Goal: Task Accomplishment & Management: Use online tool/utility

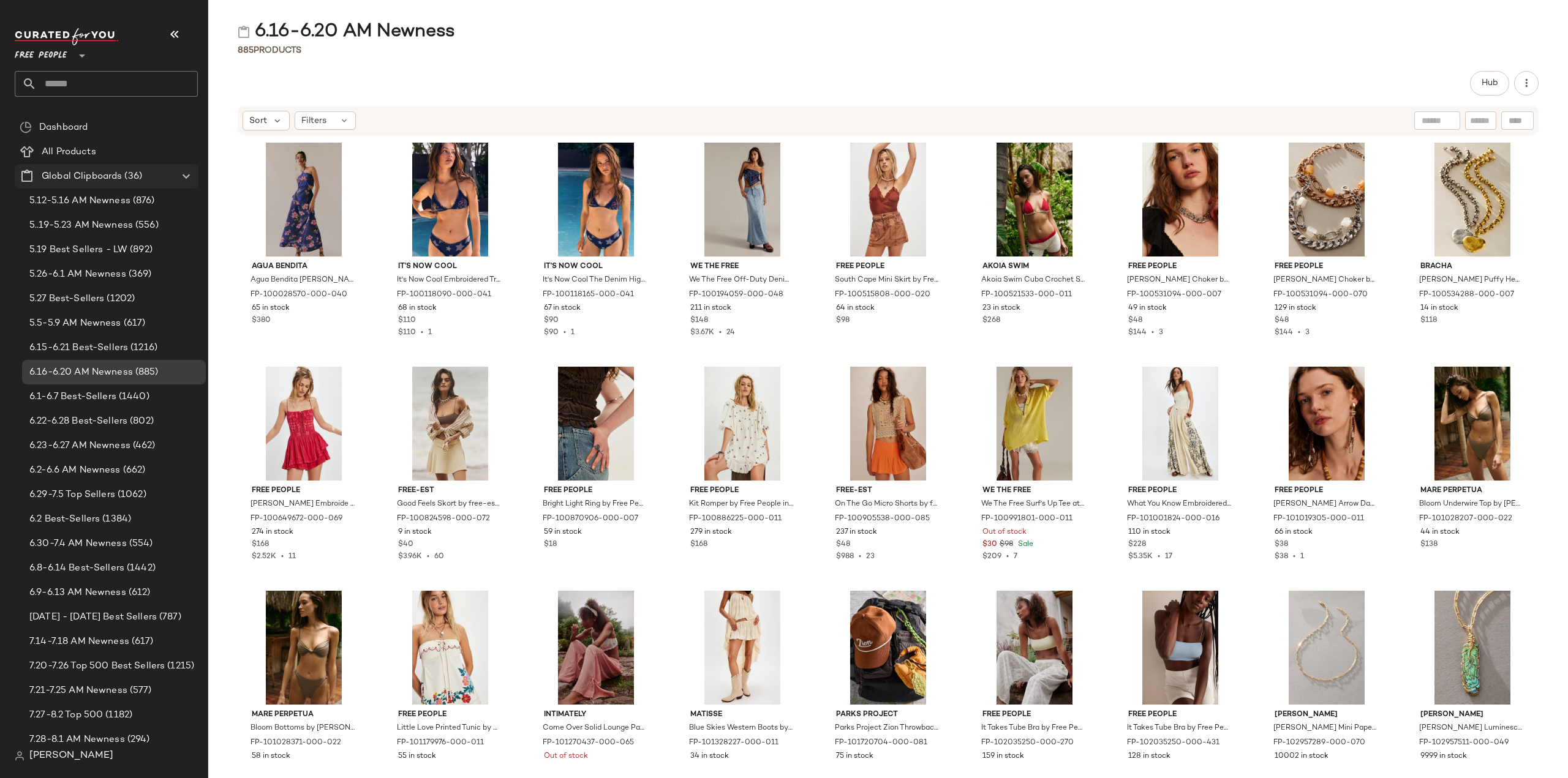
click at [186, 175] on icon at bounding box center [186, 176] width 15 height 15
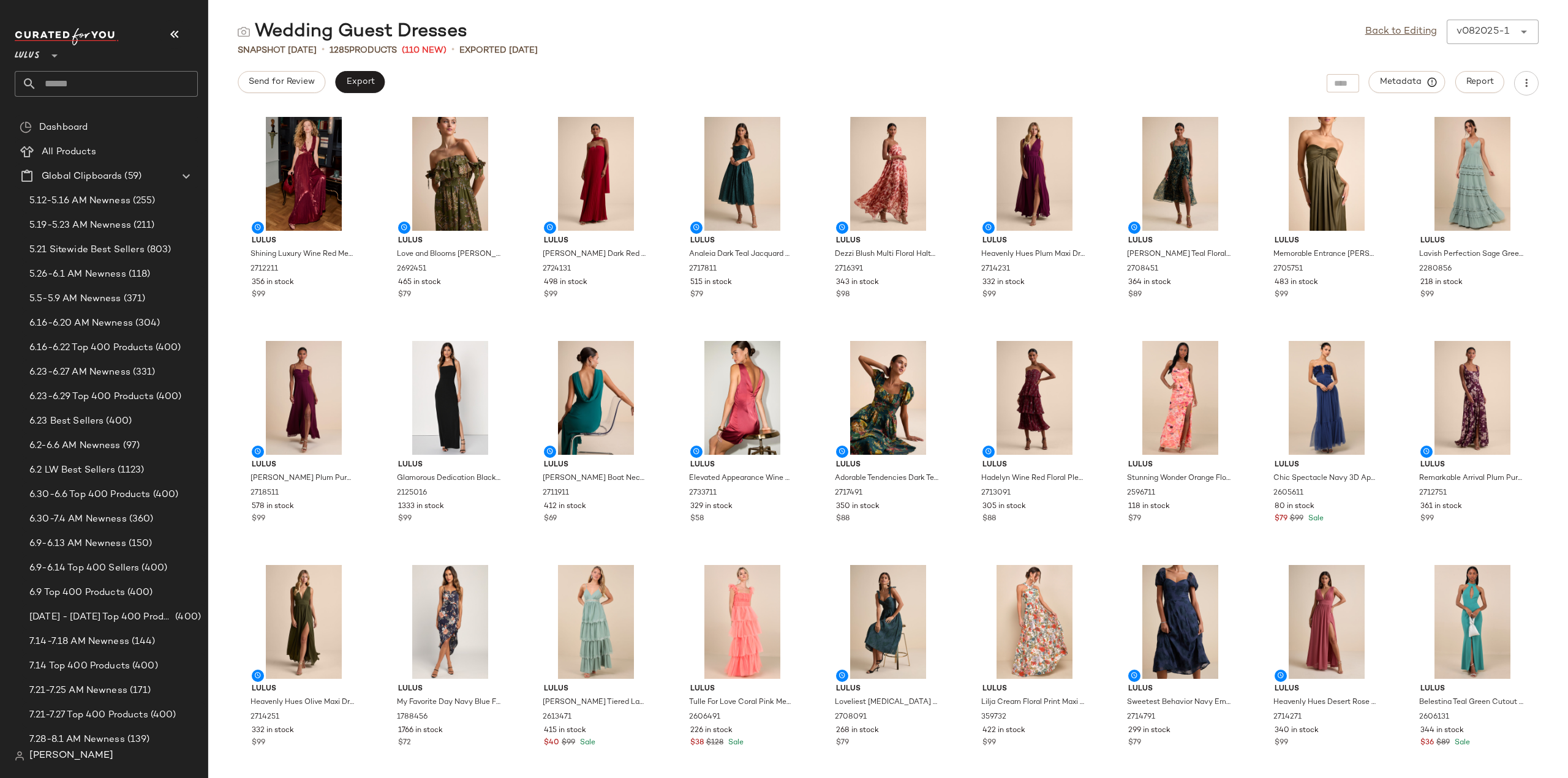
click at [65, 85] on input "text" at bounding box center [117, 84] width 161 height 26
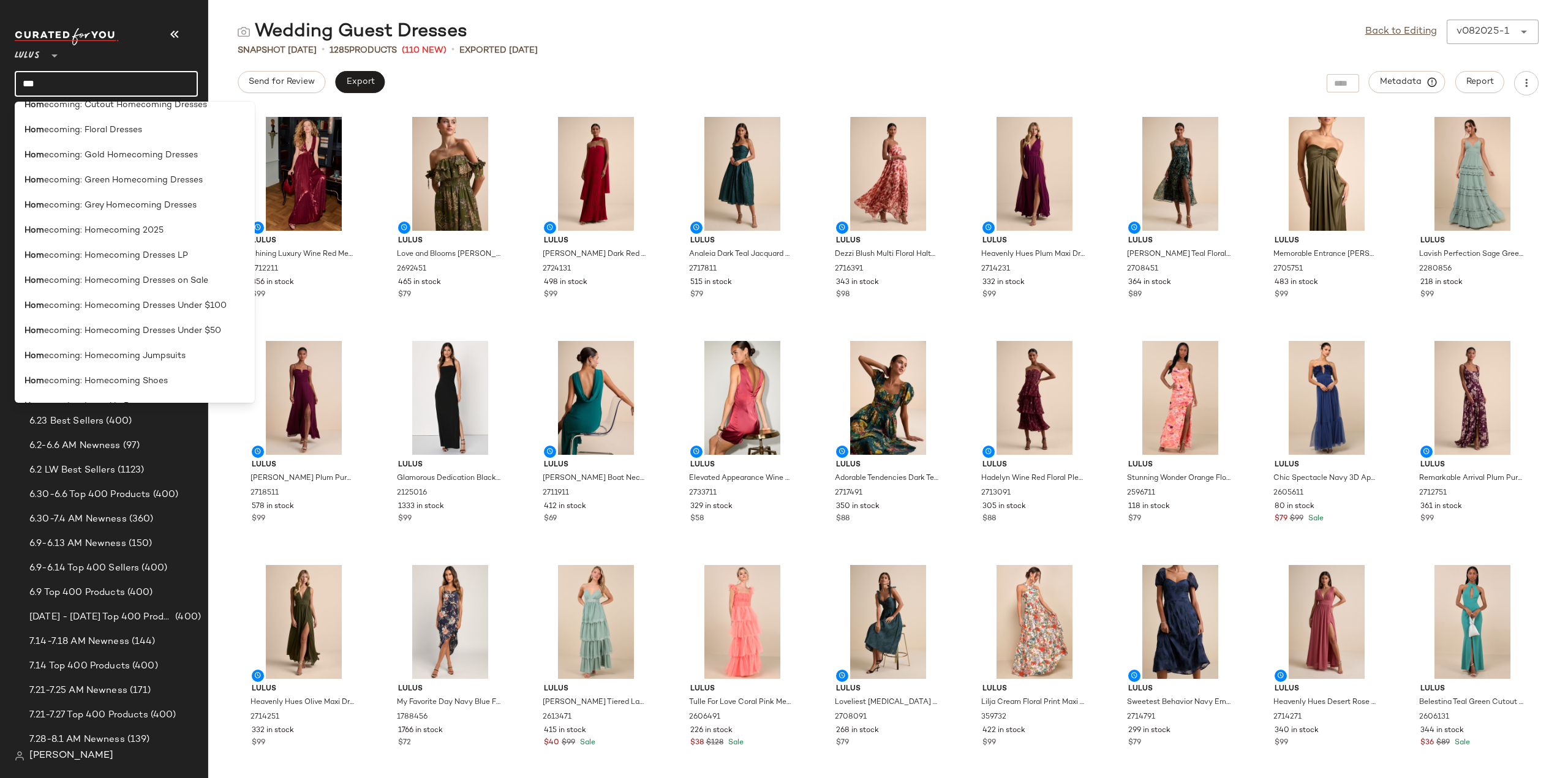
scroll to position [341, 0]
type input "***"
click at [113, 231] on span "ecoming: Homecoming 2025" at bounding box center [104, 230] width 119 height 13
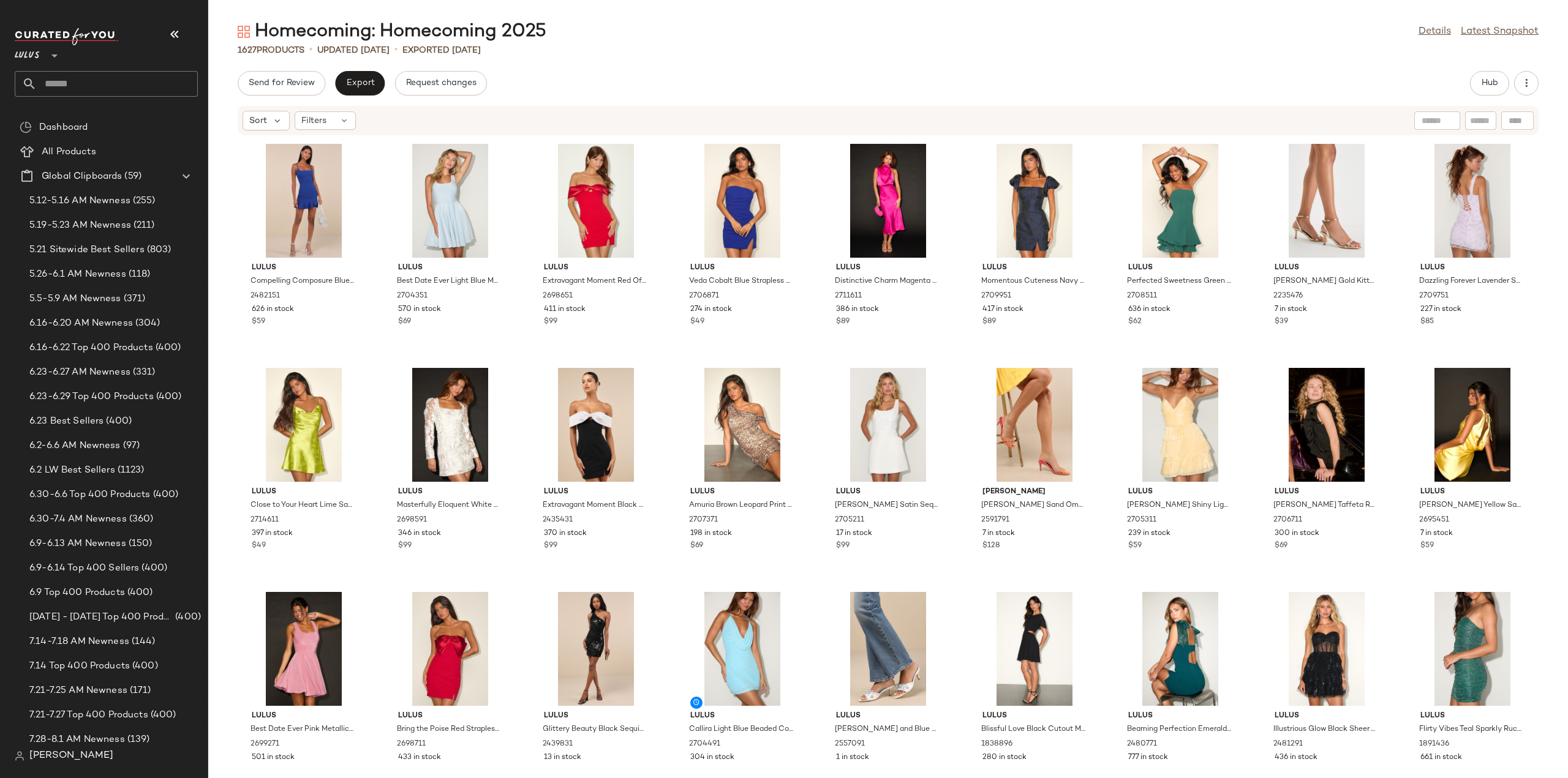
scroll to position [5337, 0]
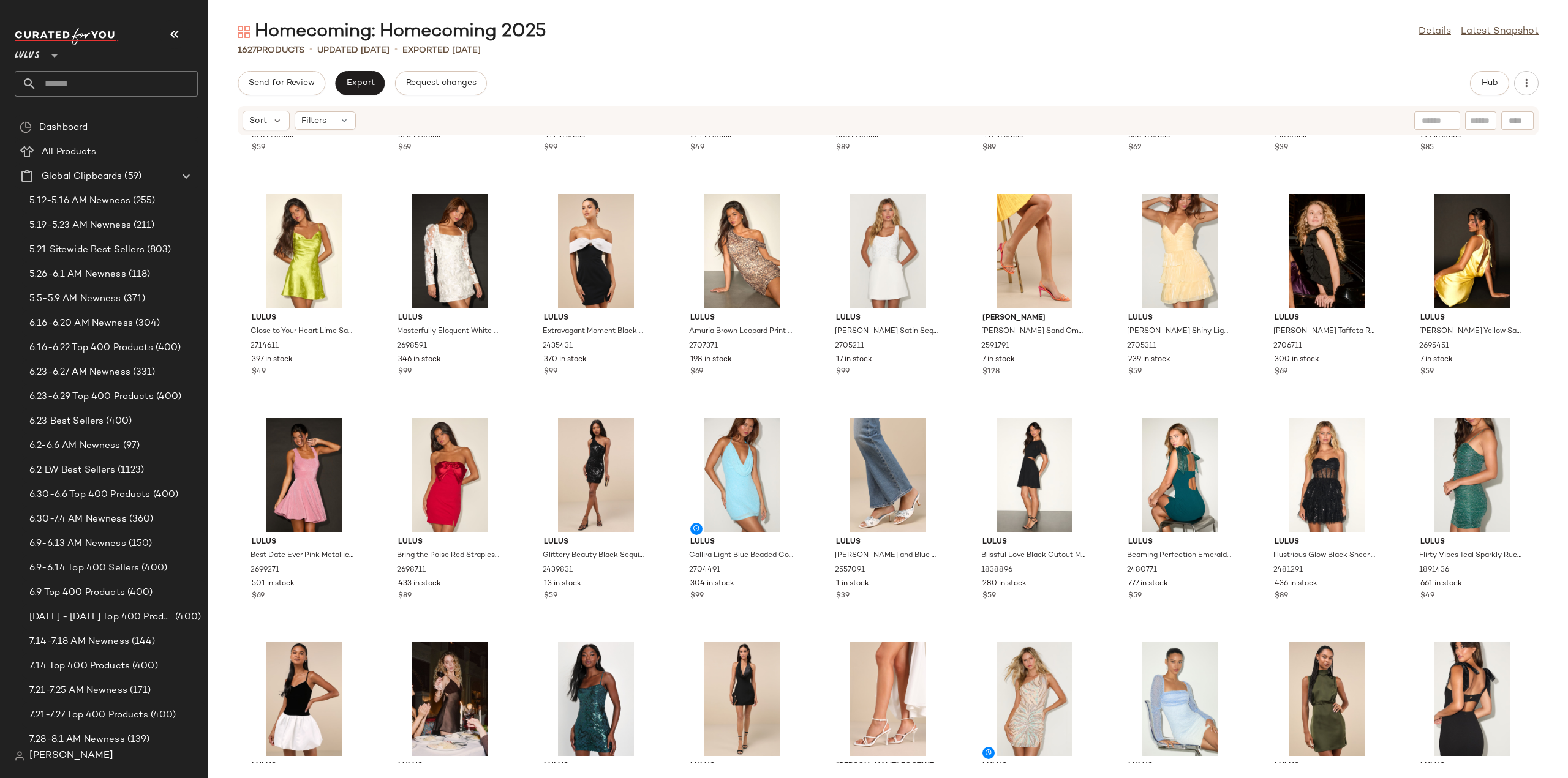
click at [100, 80] on input "text" at bounding box center [117, 84] width 161 height 26
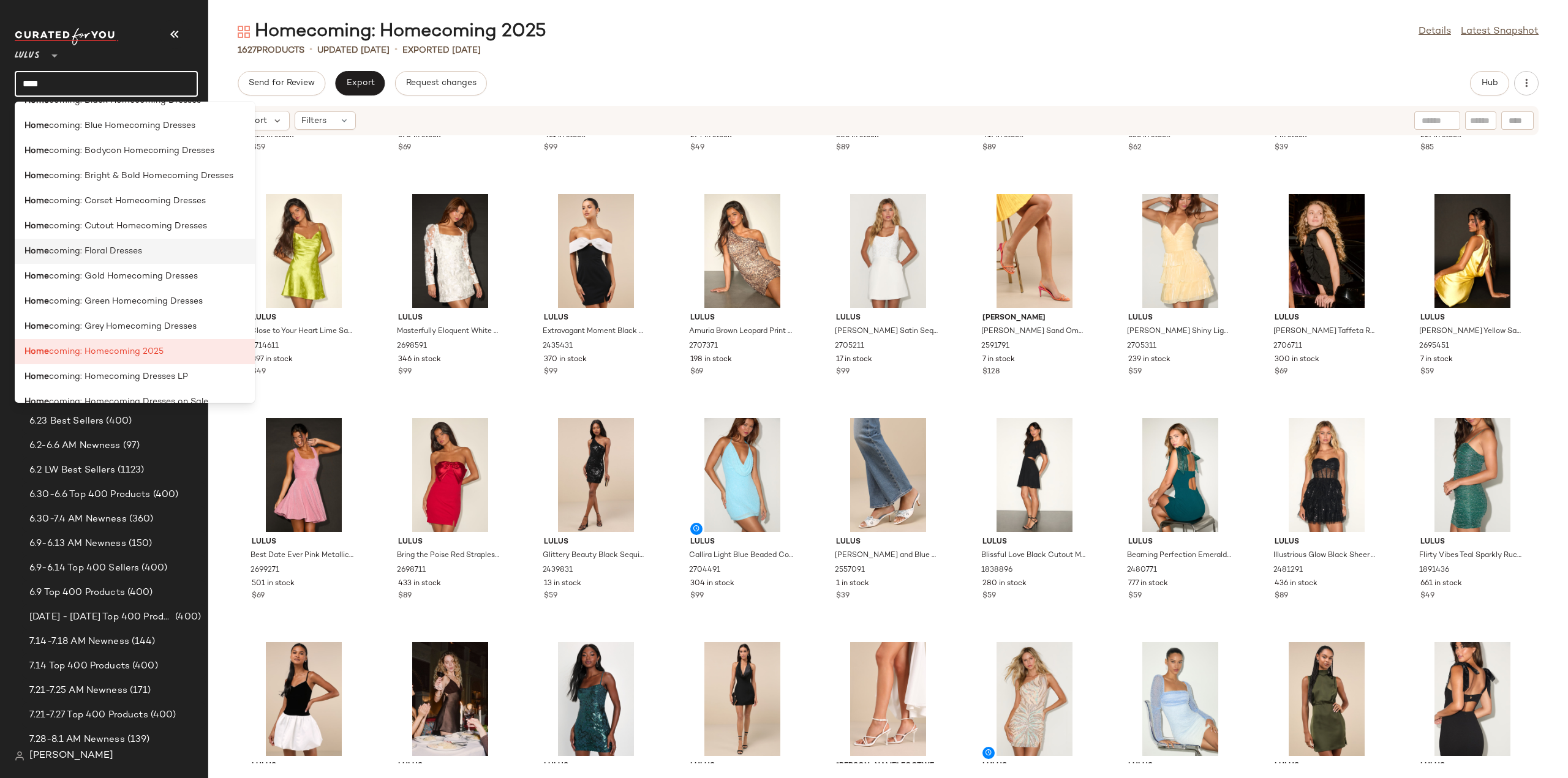
scroll to position [245, 0]
type input "****"
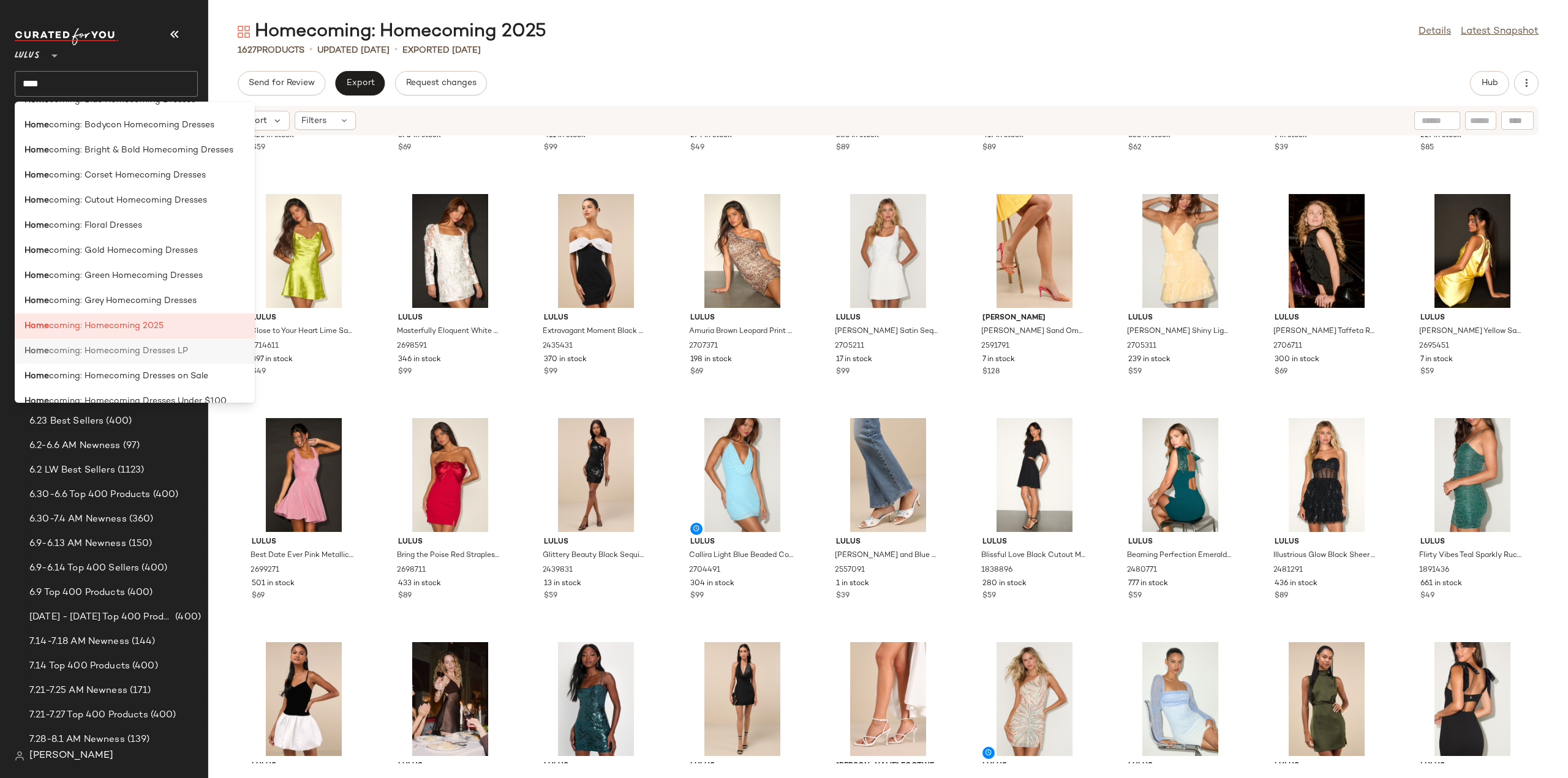
click at [105, 348] on span "coming: Homecoming Dresses LP" at bounding box center [119, 351] width 139 height 13
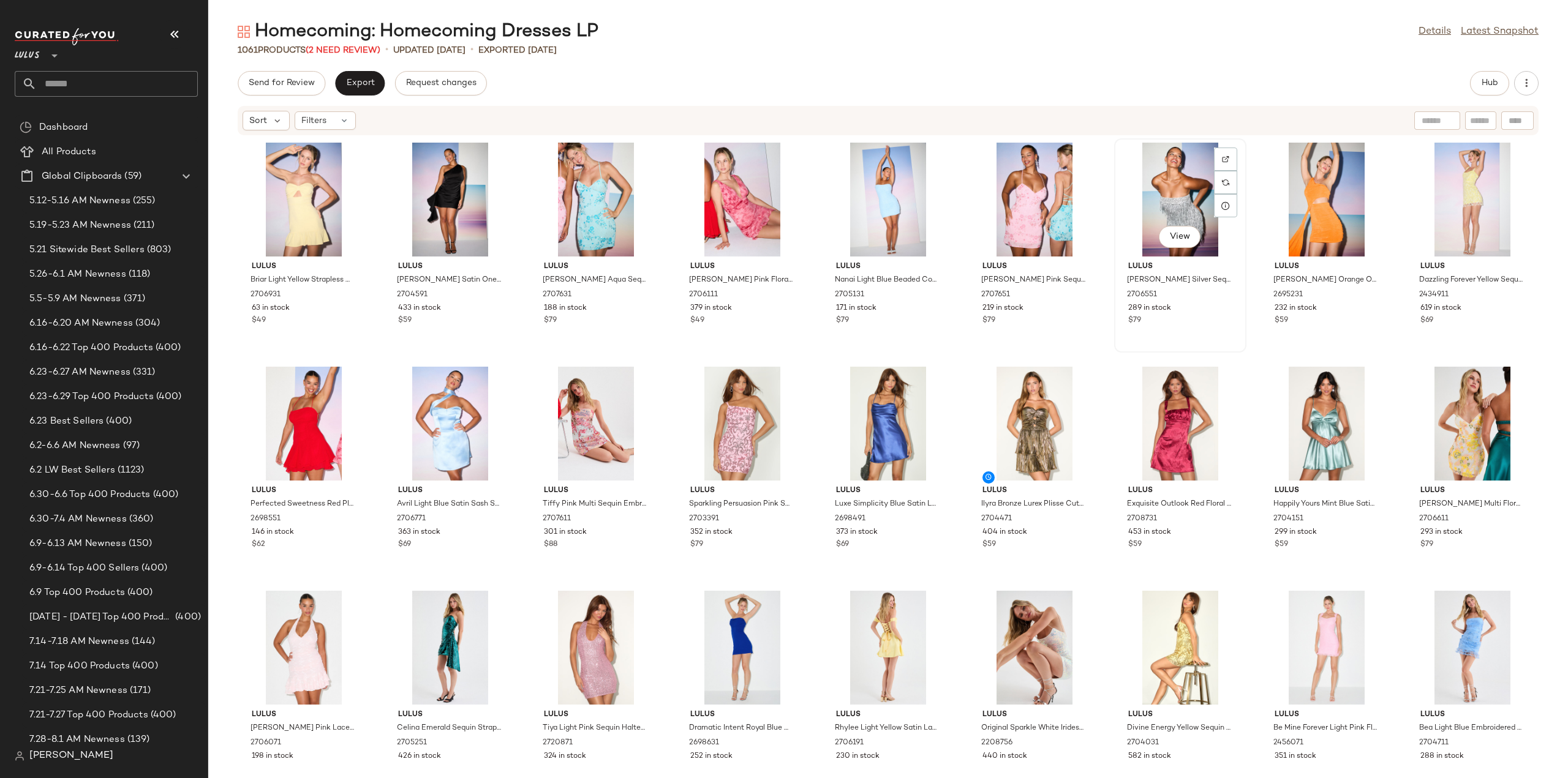
click at [1148, 208] on div "View" at bounding box center [1180, 199] width 124 height 114
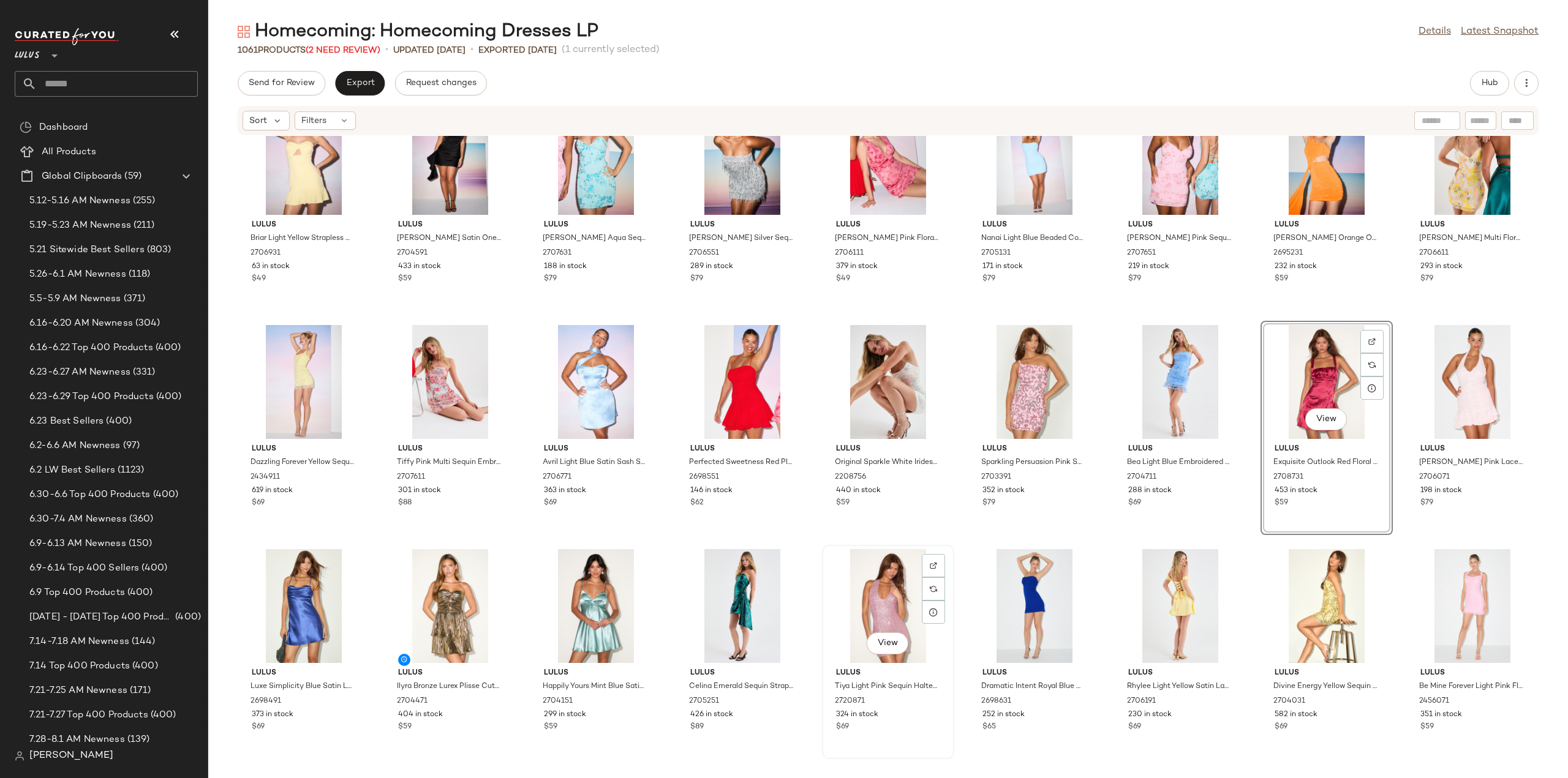
scroll to position [61, 0]
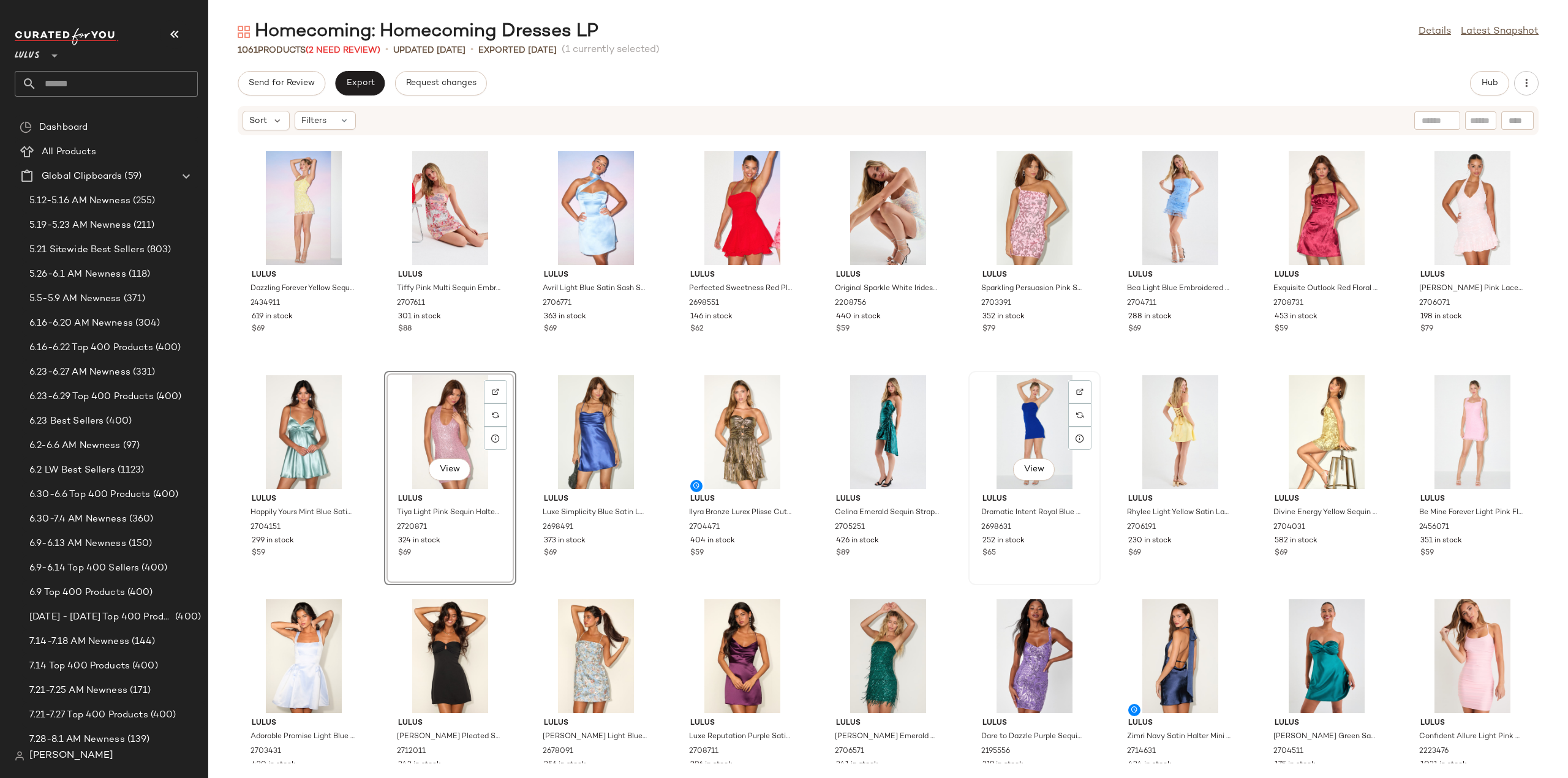
scroll to position [245, 0]
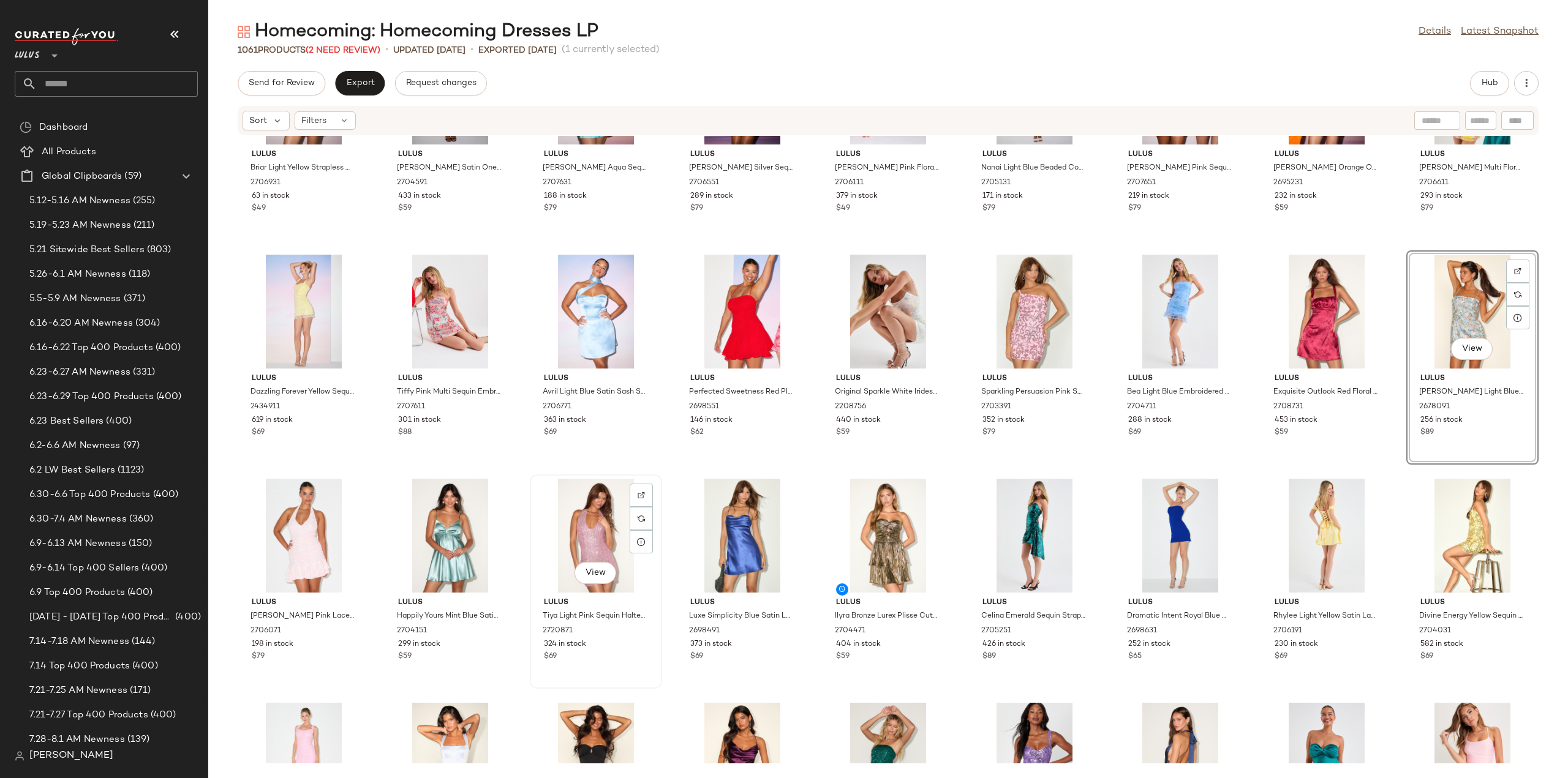
scroll to position [184, 0]
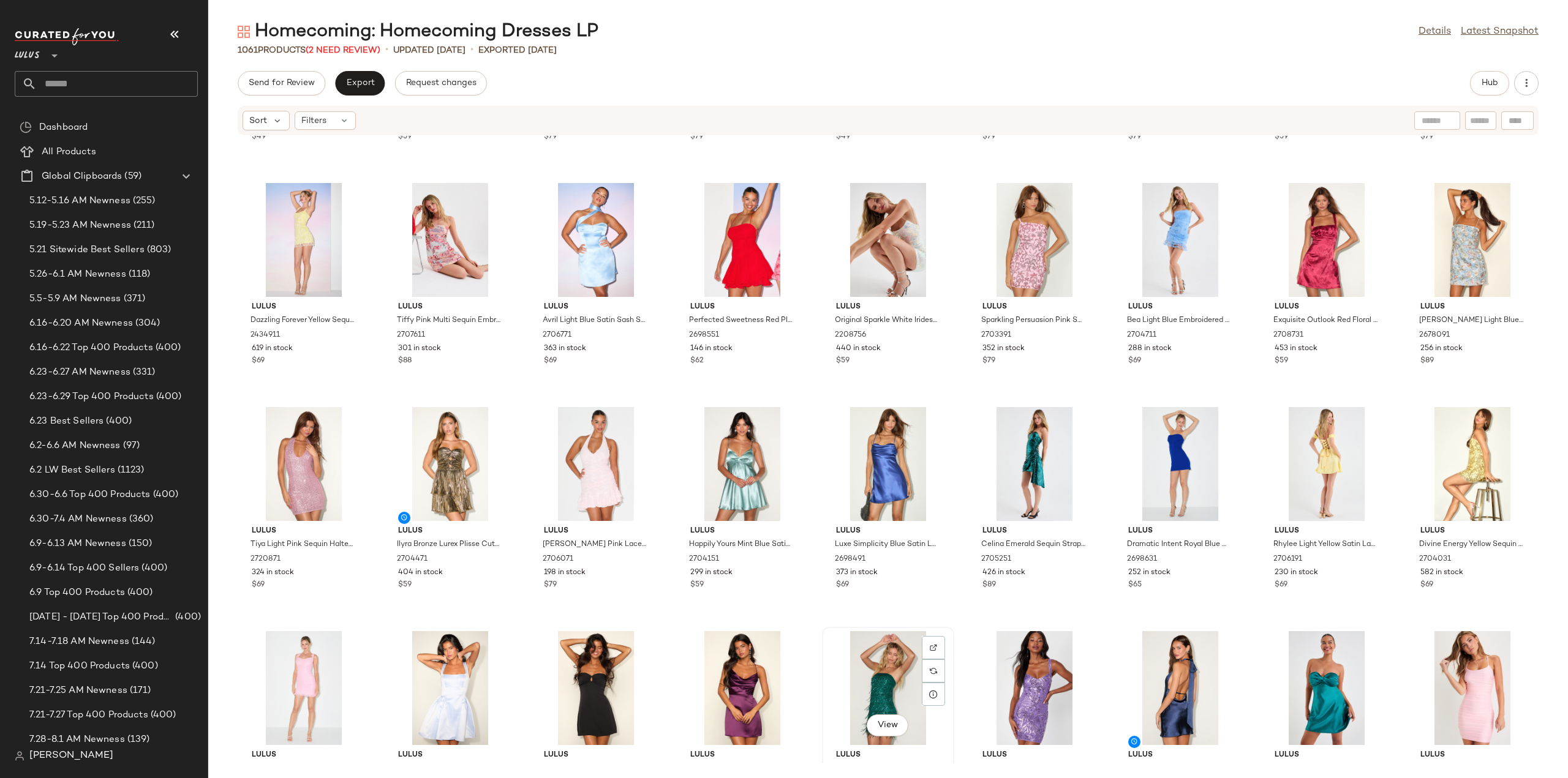
scroll to position [184, 0]
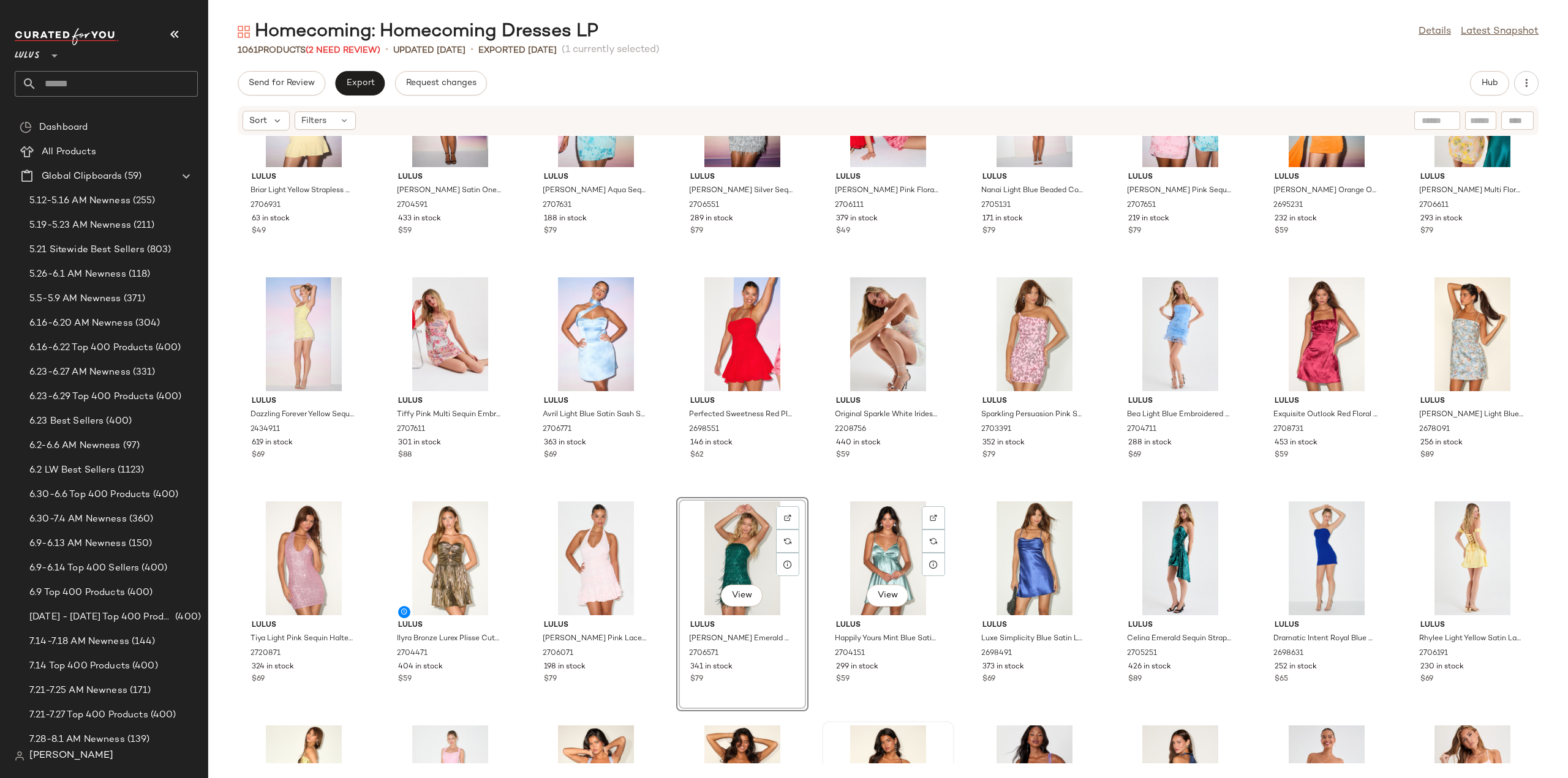
scroll to position [245, 0]
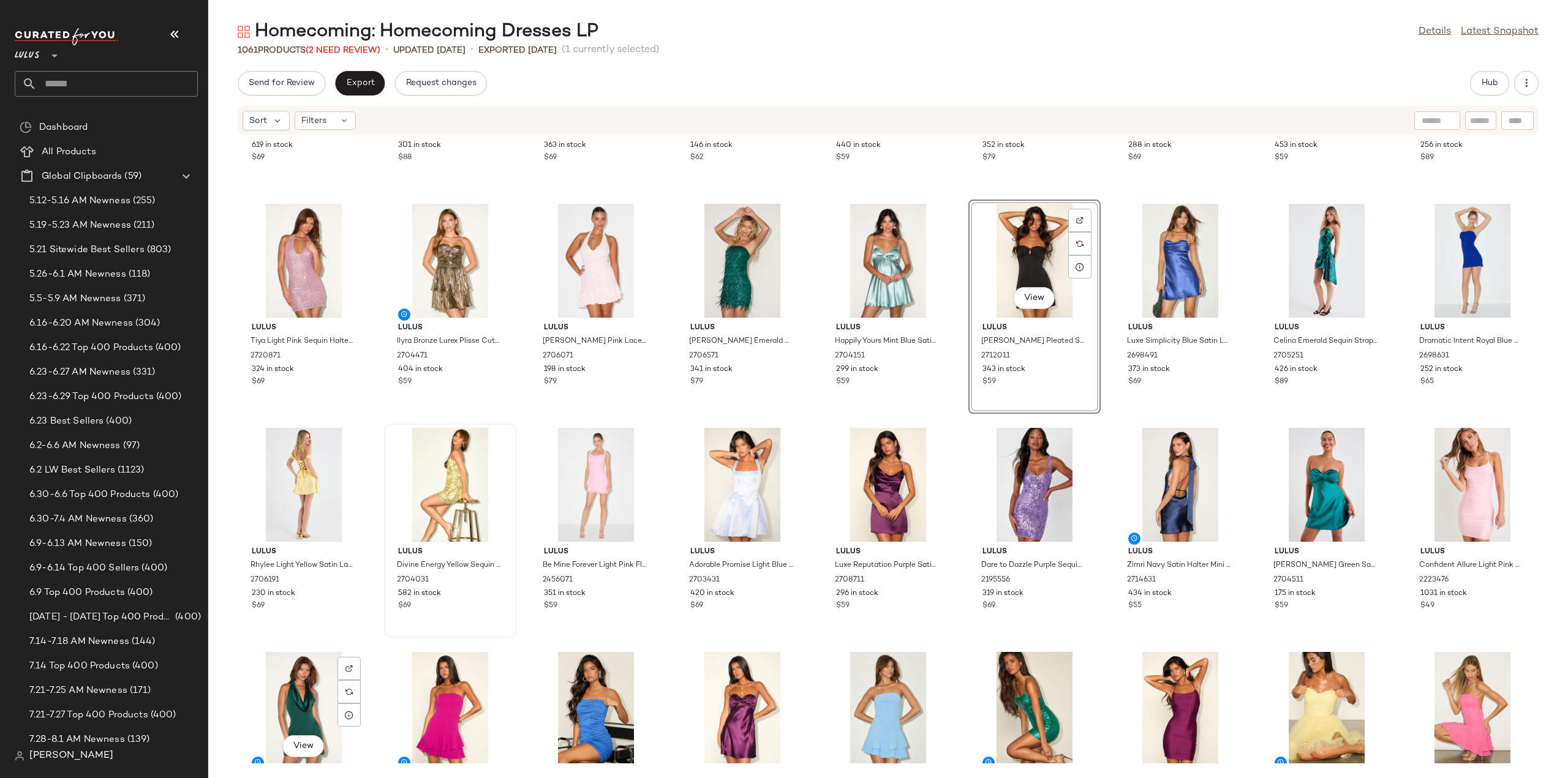
scroll to position [377, 0]
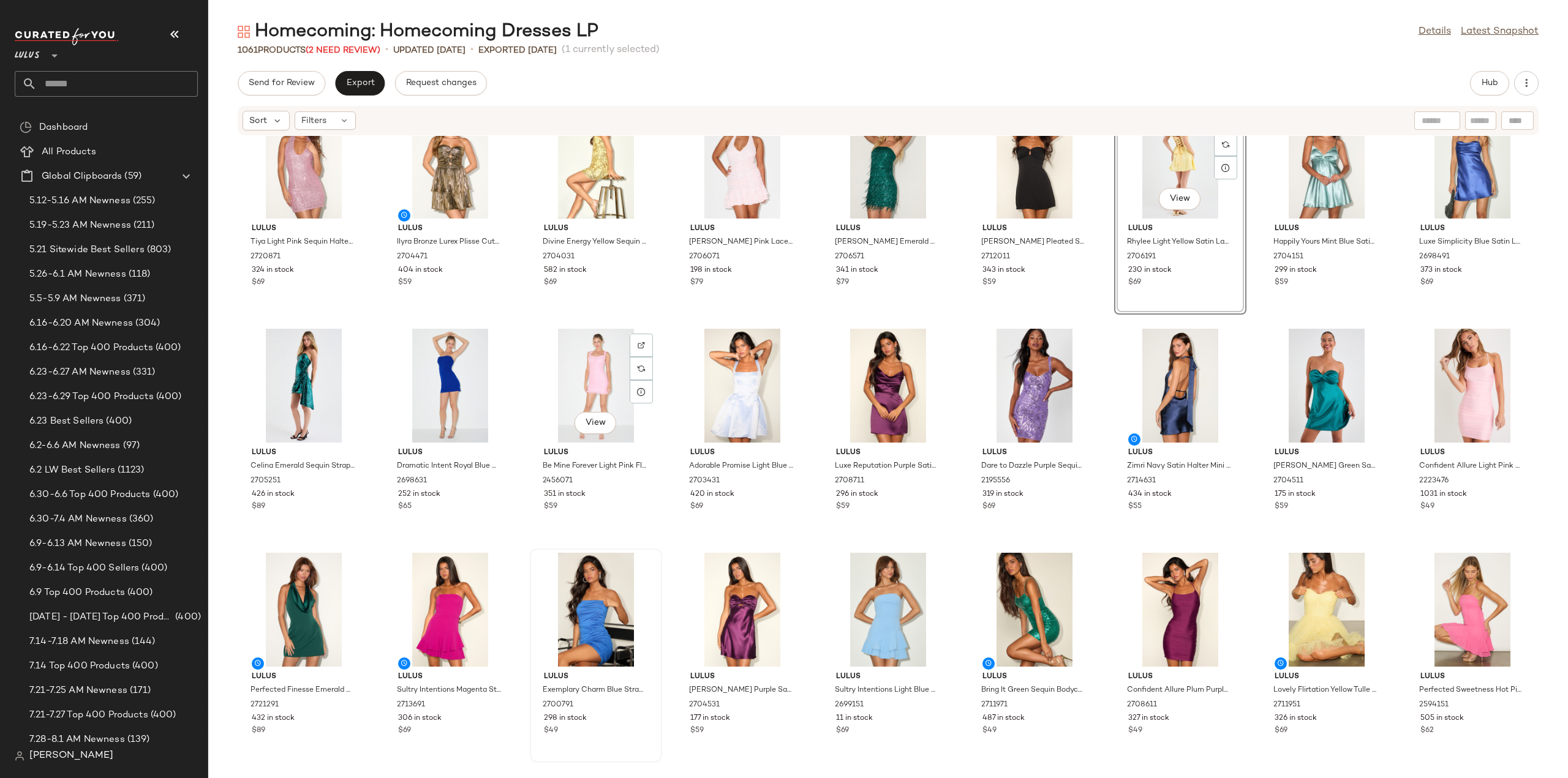
scroll to position [439, 0]
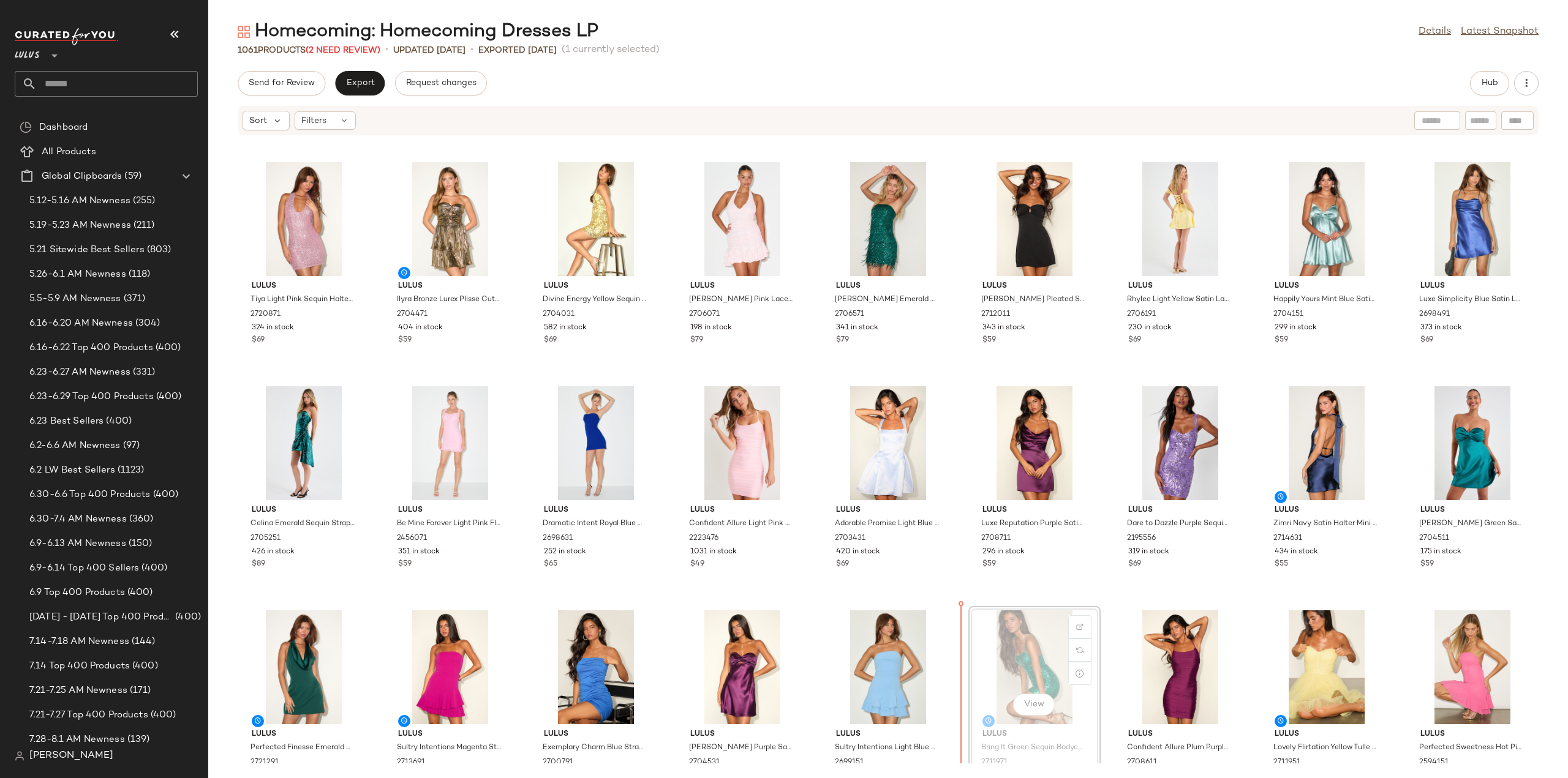
scroll to position [440, 0]
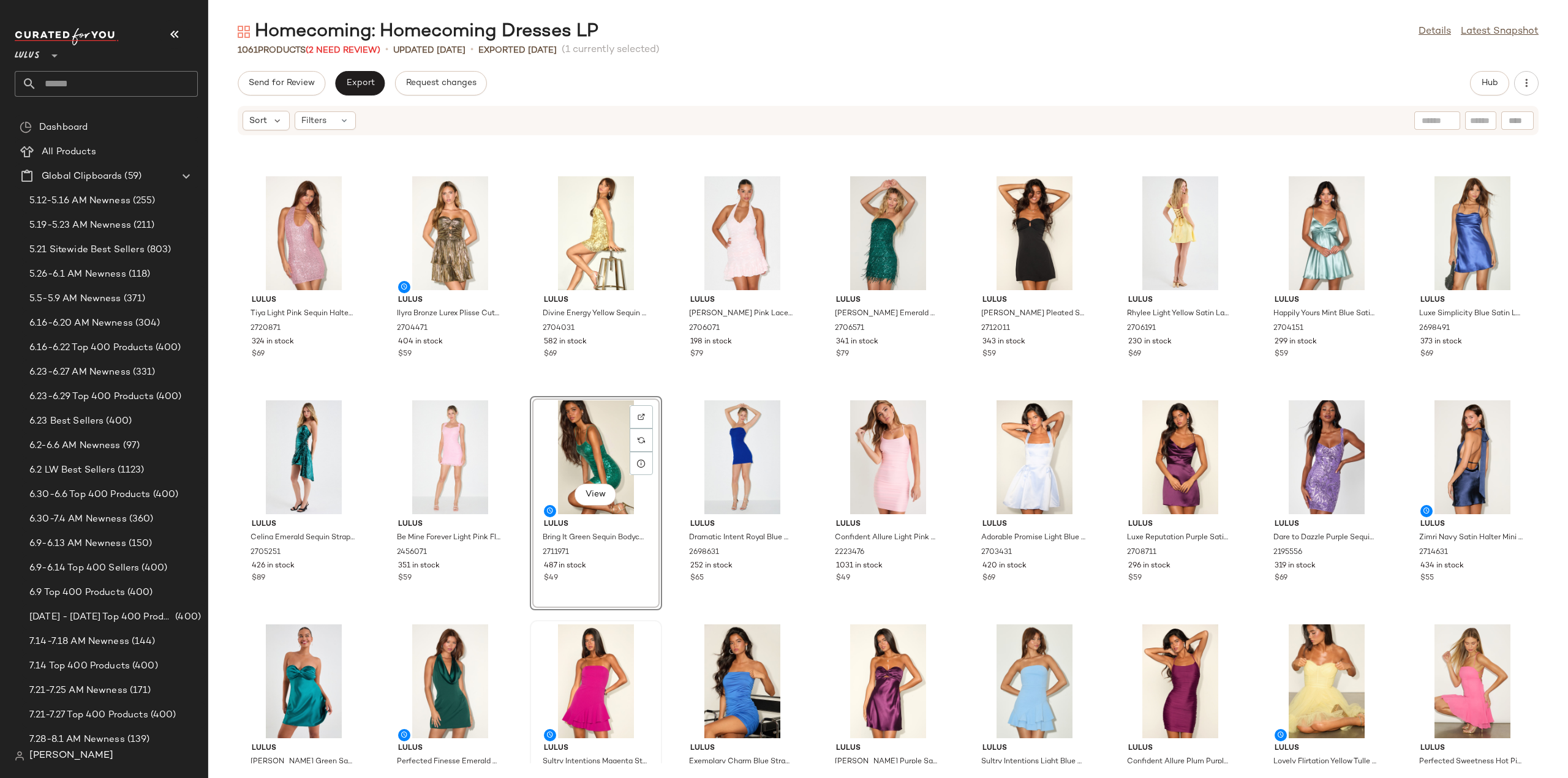
scroll to position [501, 0]
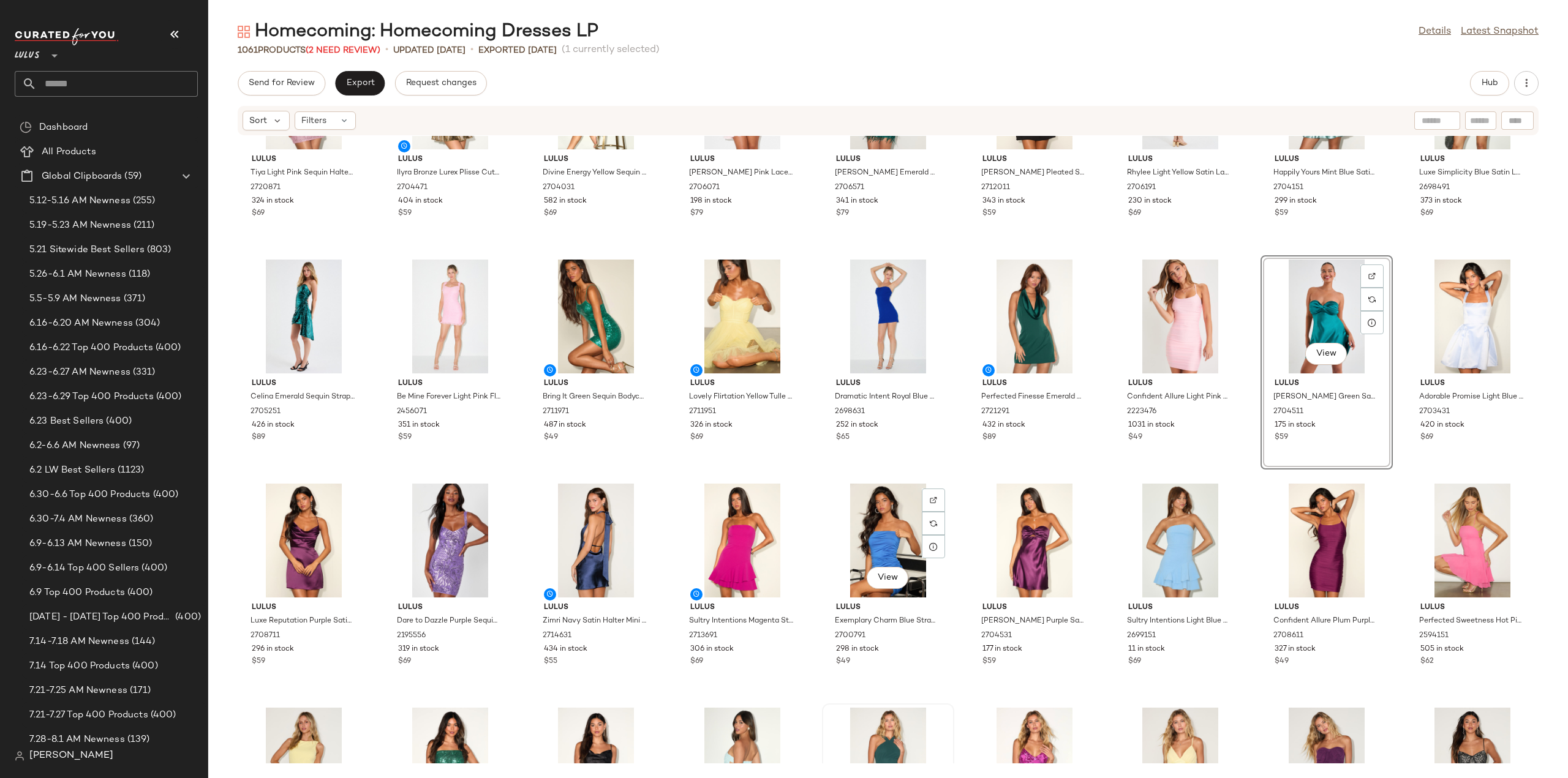
scroll to position [501, 0]
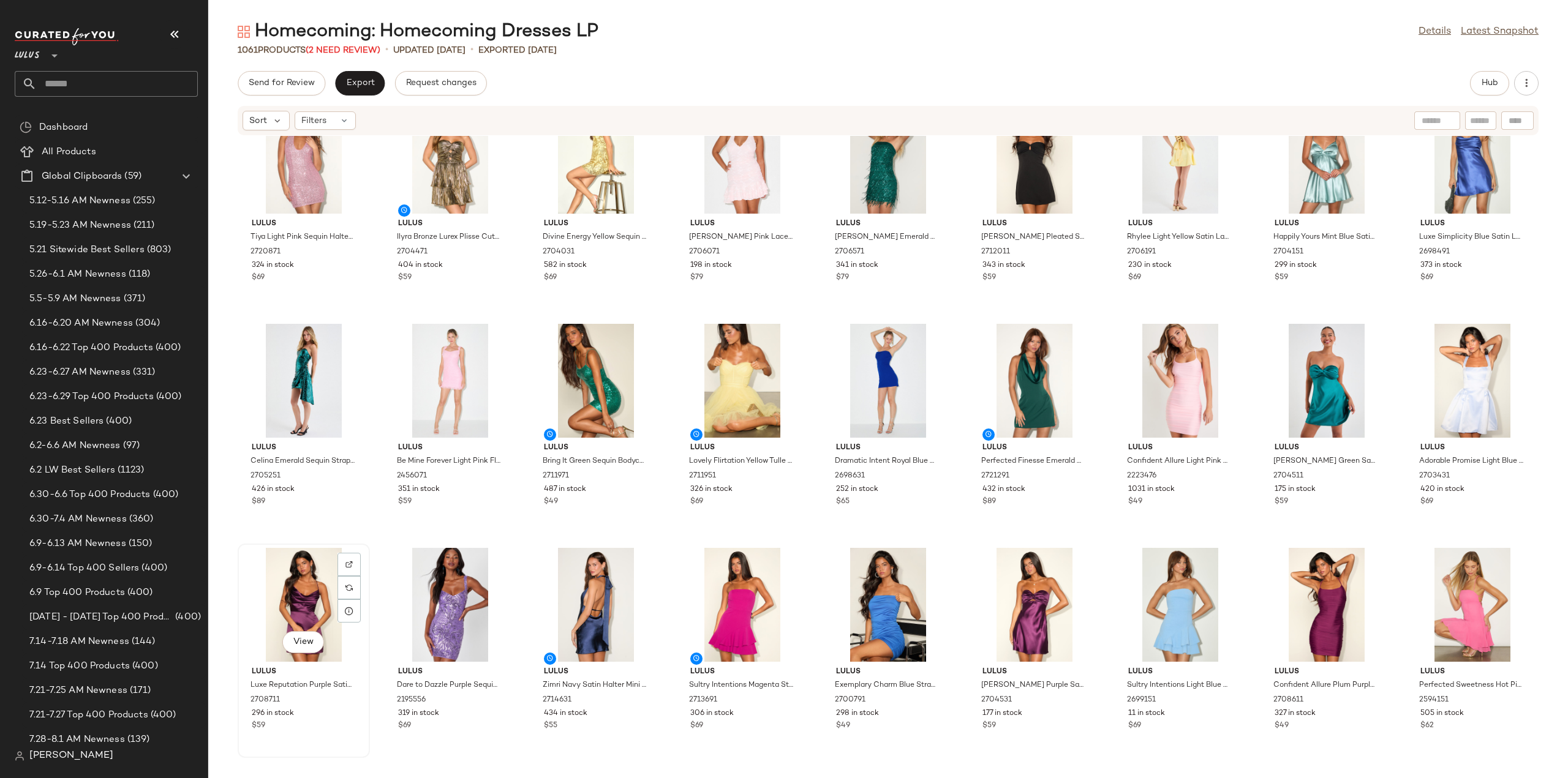
click at [302, 619] on div "View" at bounding box center [304, 605] width 124 height 114
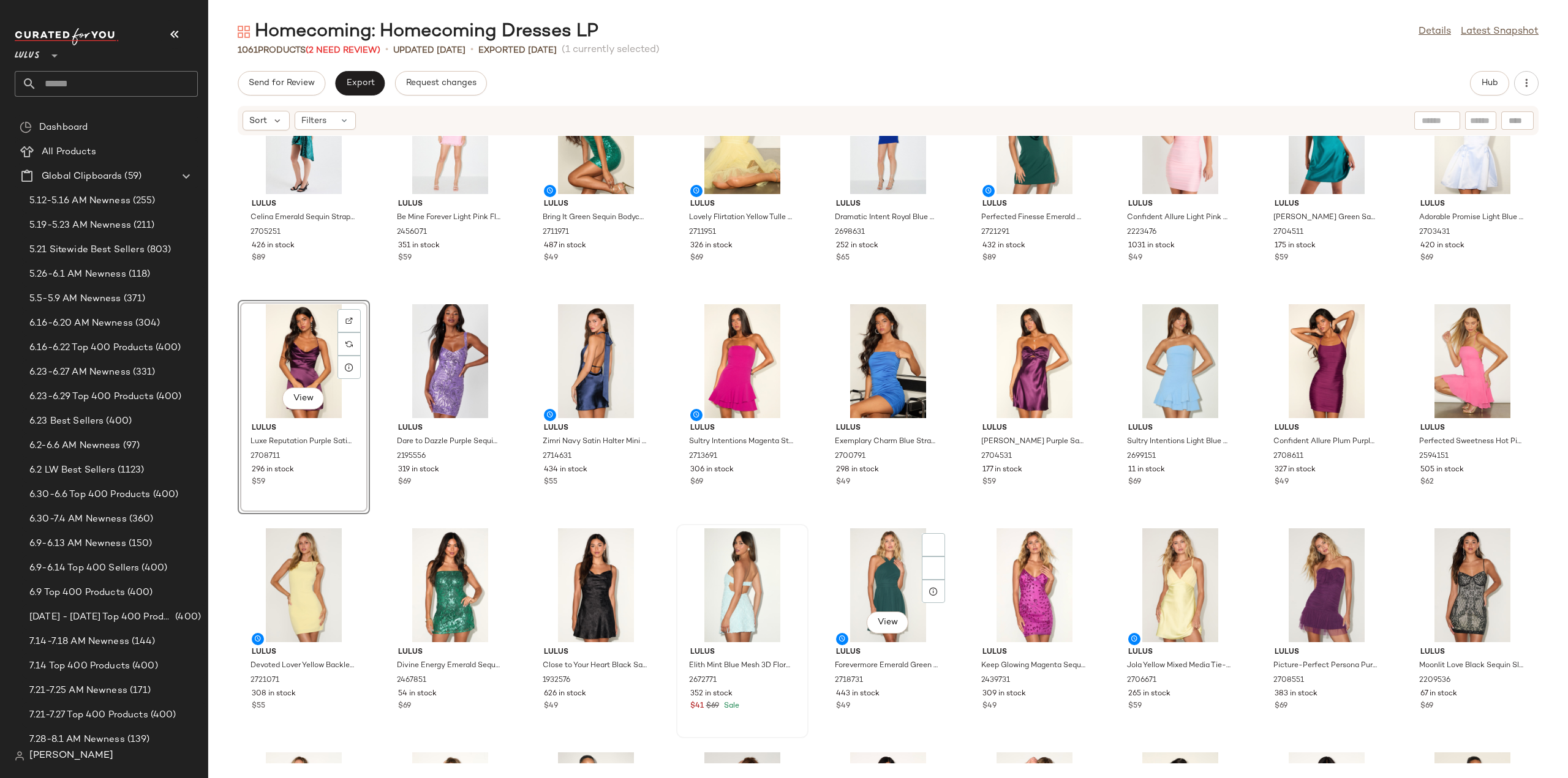
scroll to position [746, 0]
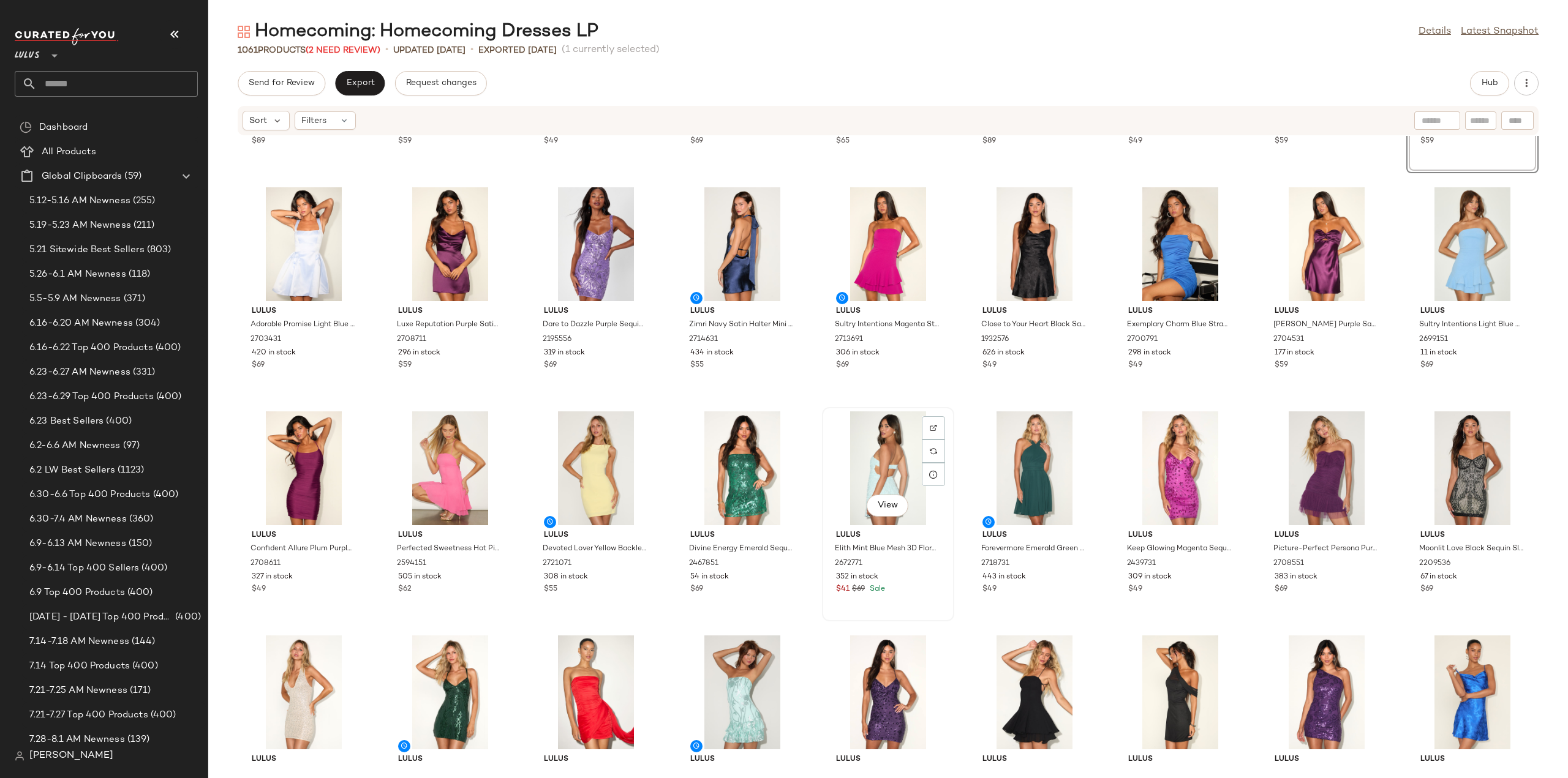
scroll to position [867, 0]
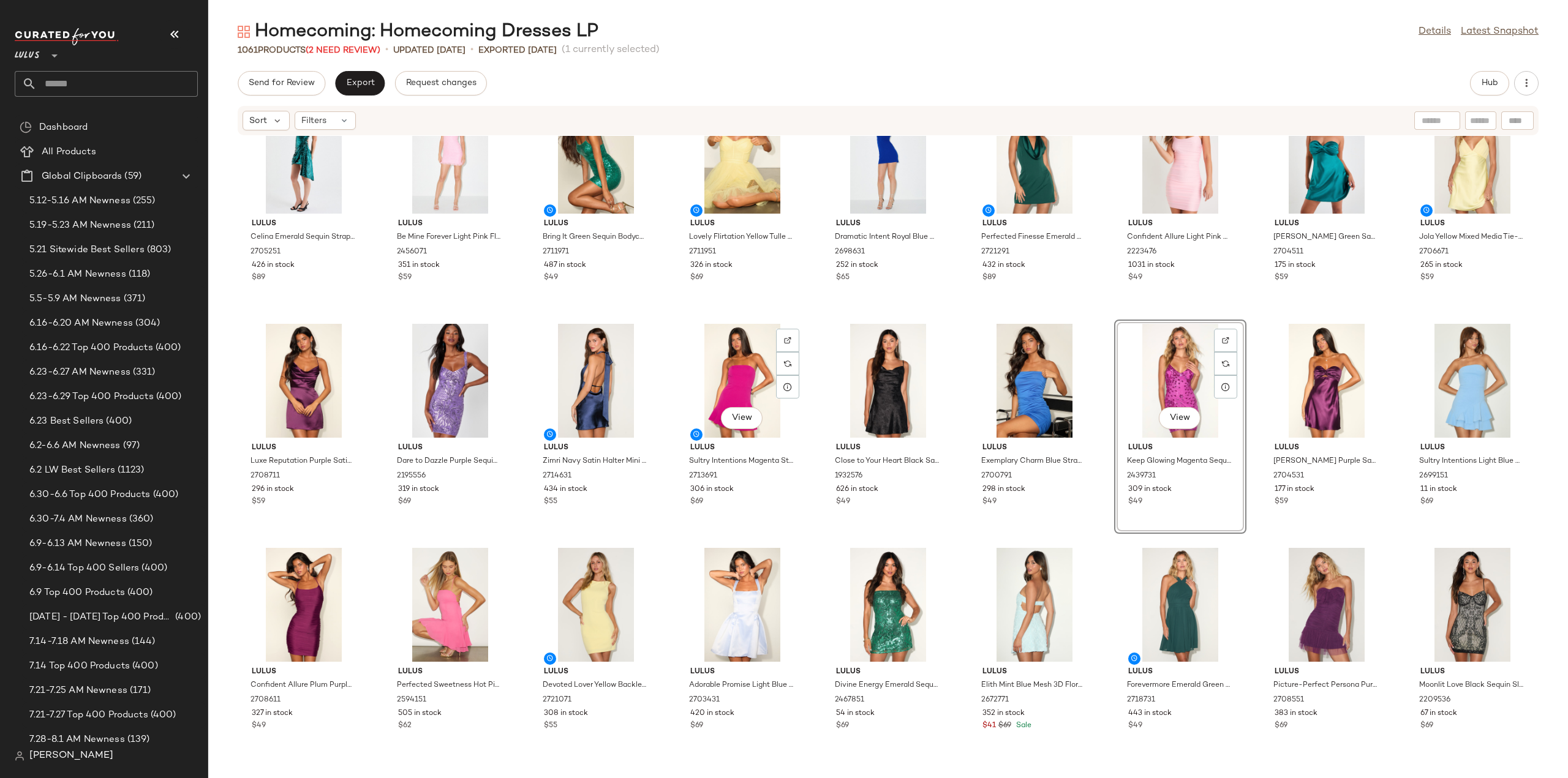
scroll to position [745, 0]
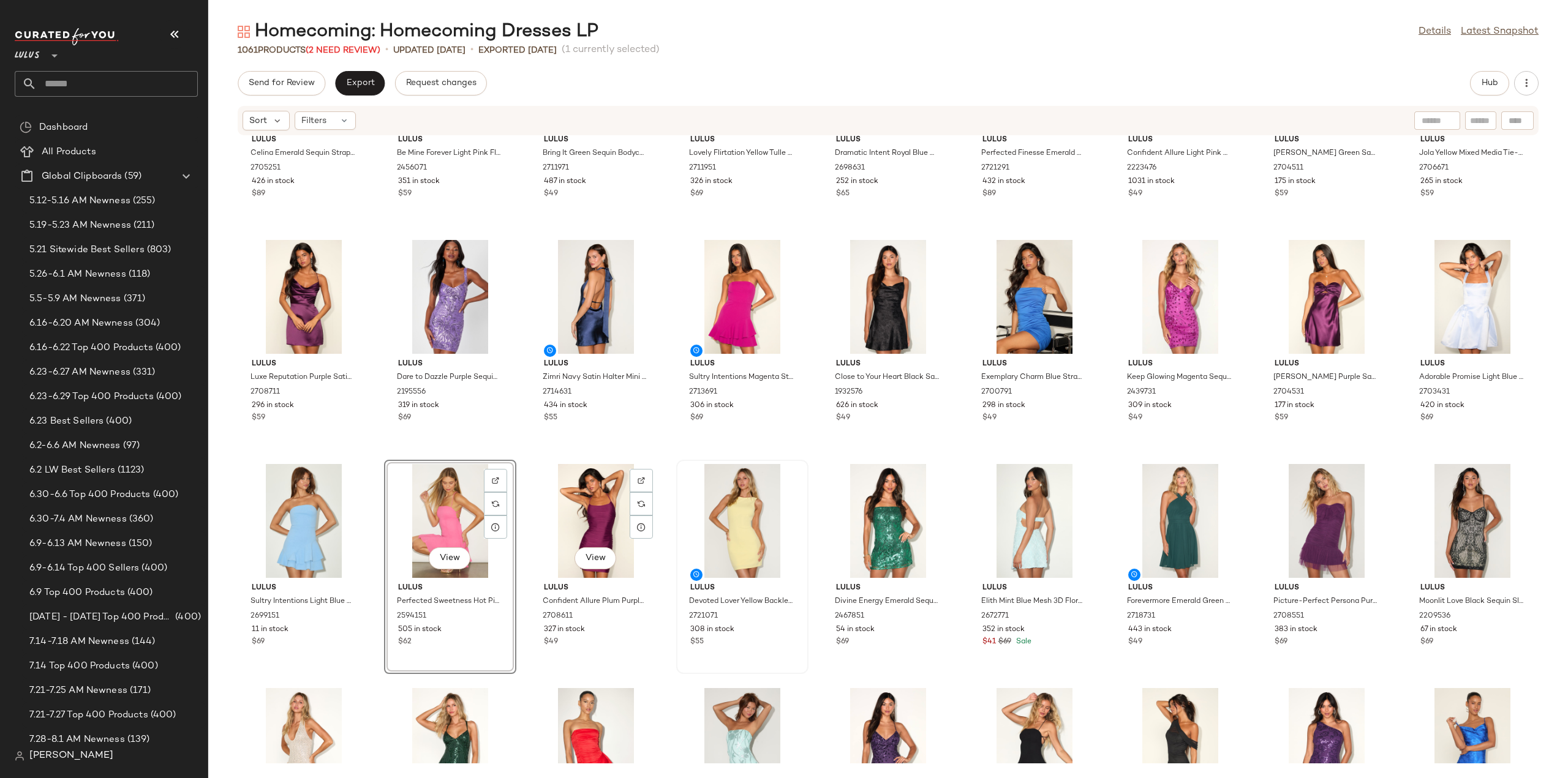
scroll to position [867, 0]
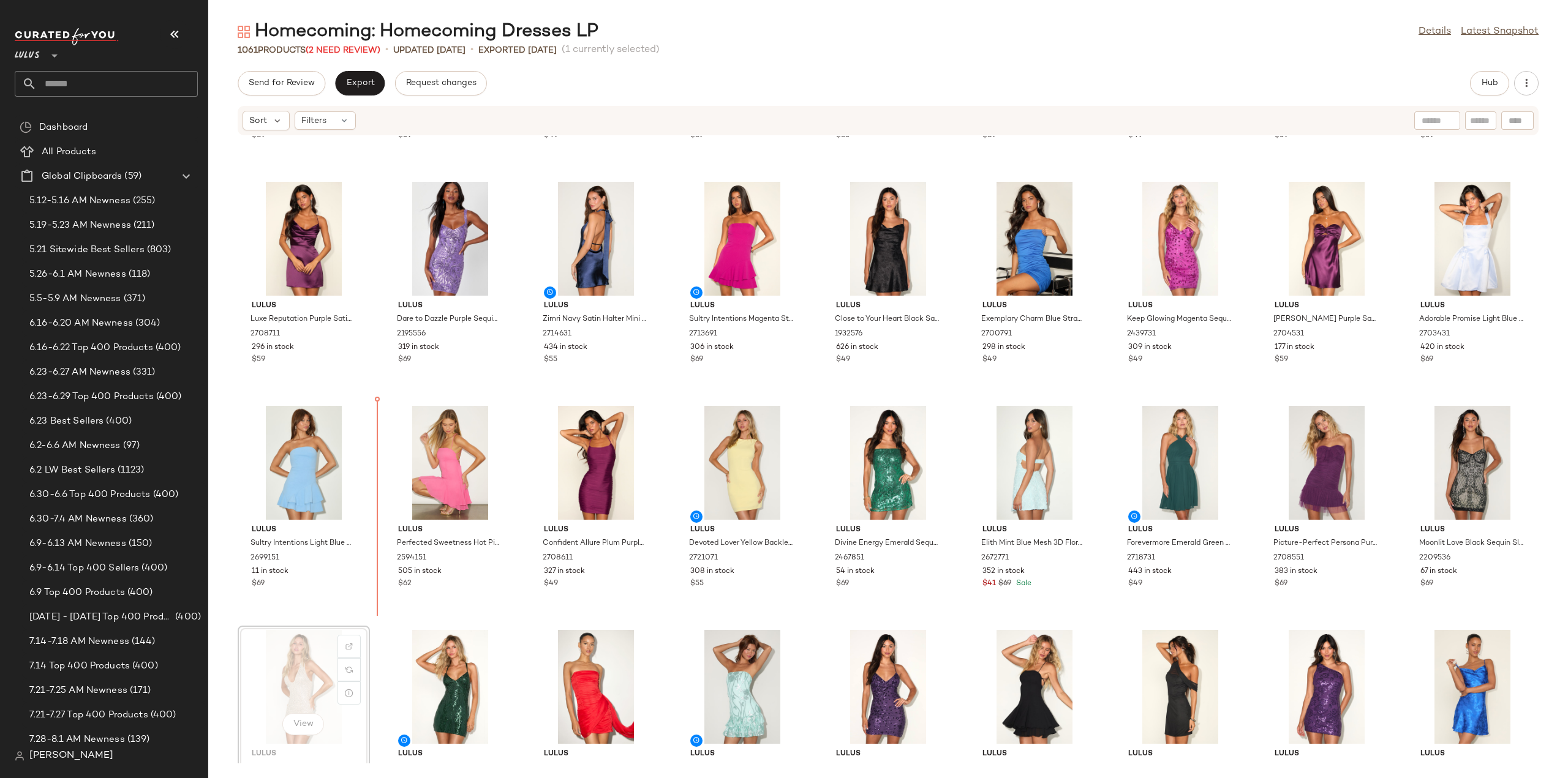
scroll to position [868, 0]
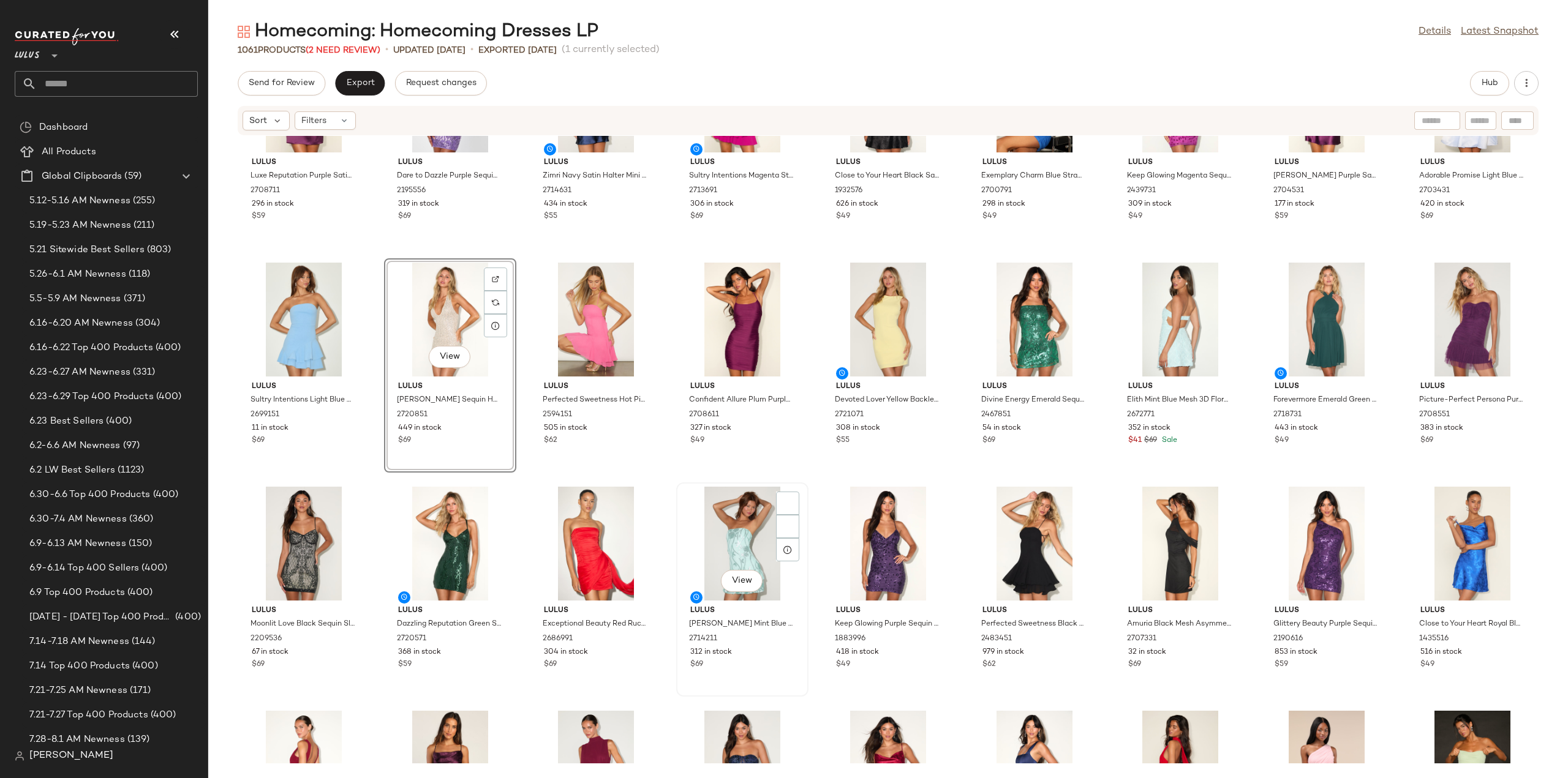
scroll to position [991, 0]
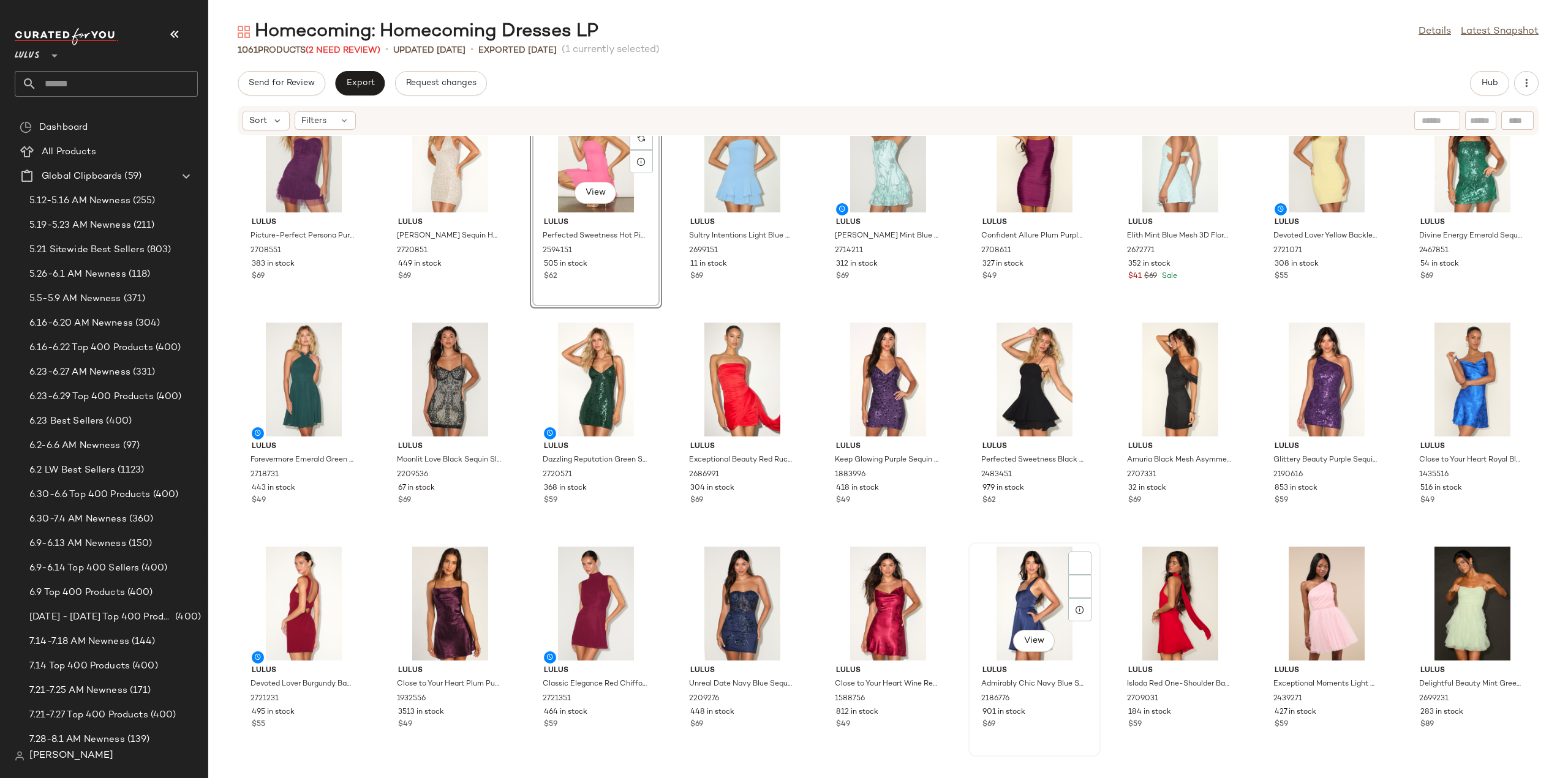
scroll to position [1052, 0]
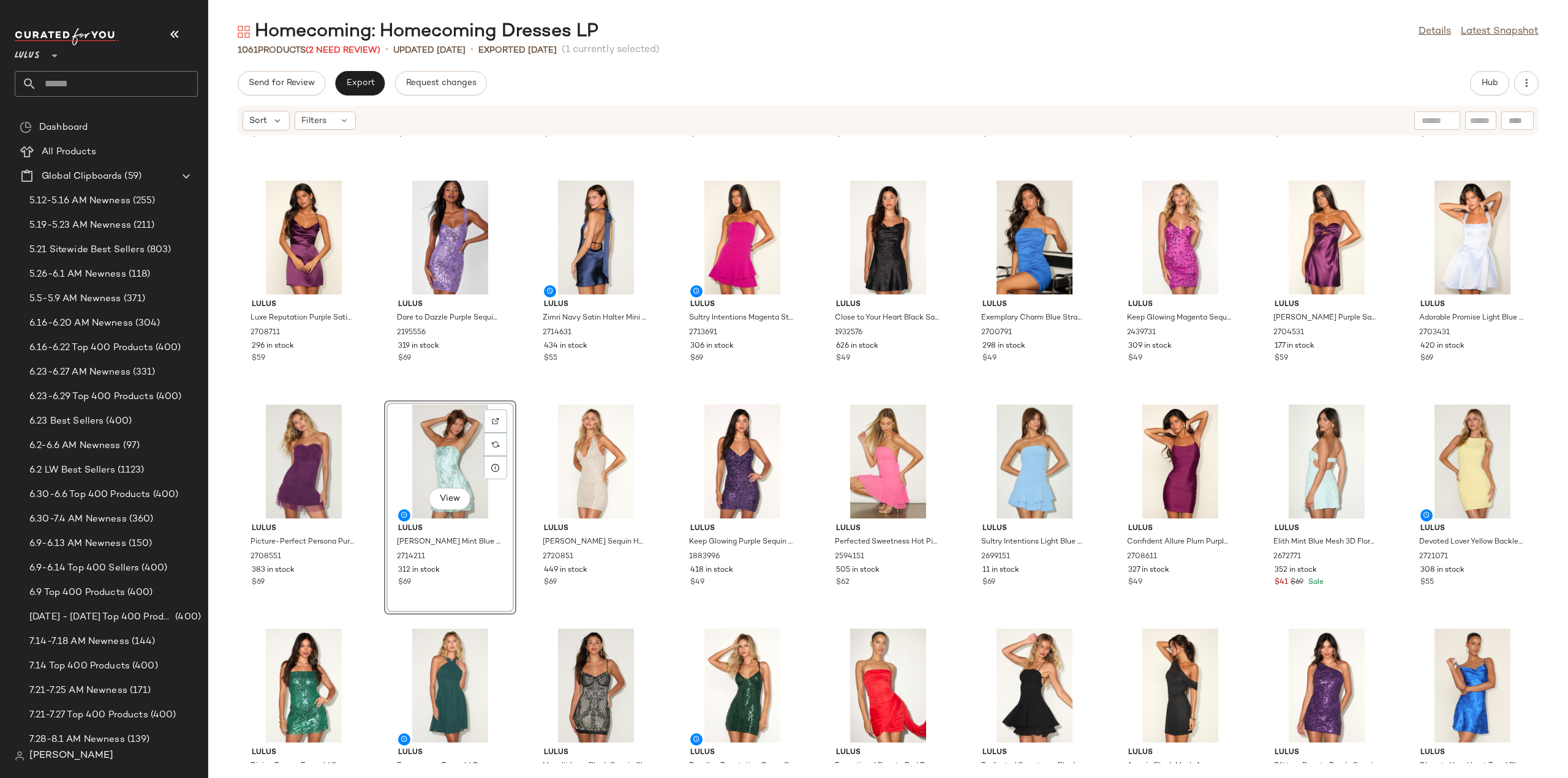
scroll to position [991, 0]
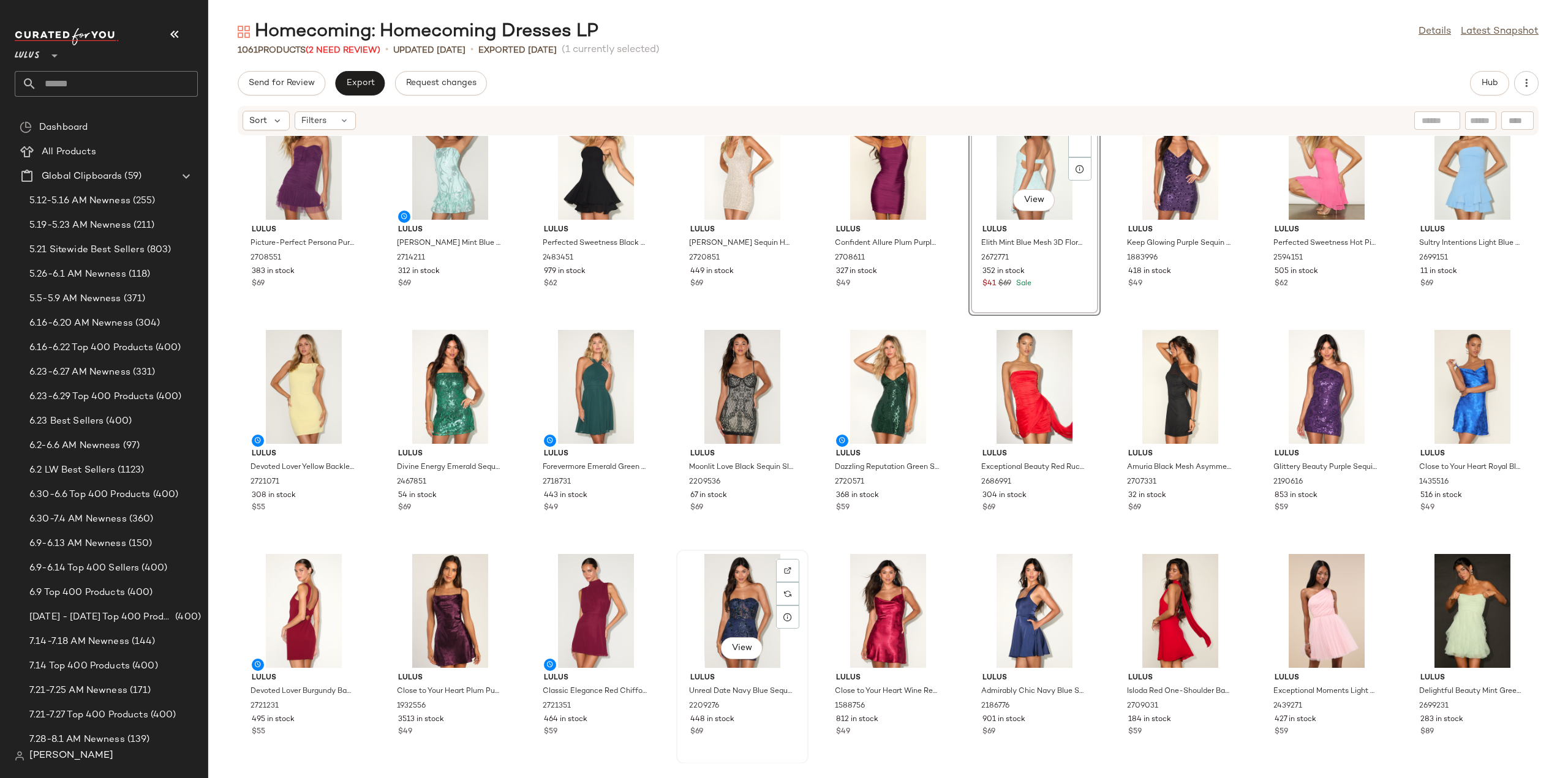
scroll to position [1113, 0]
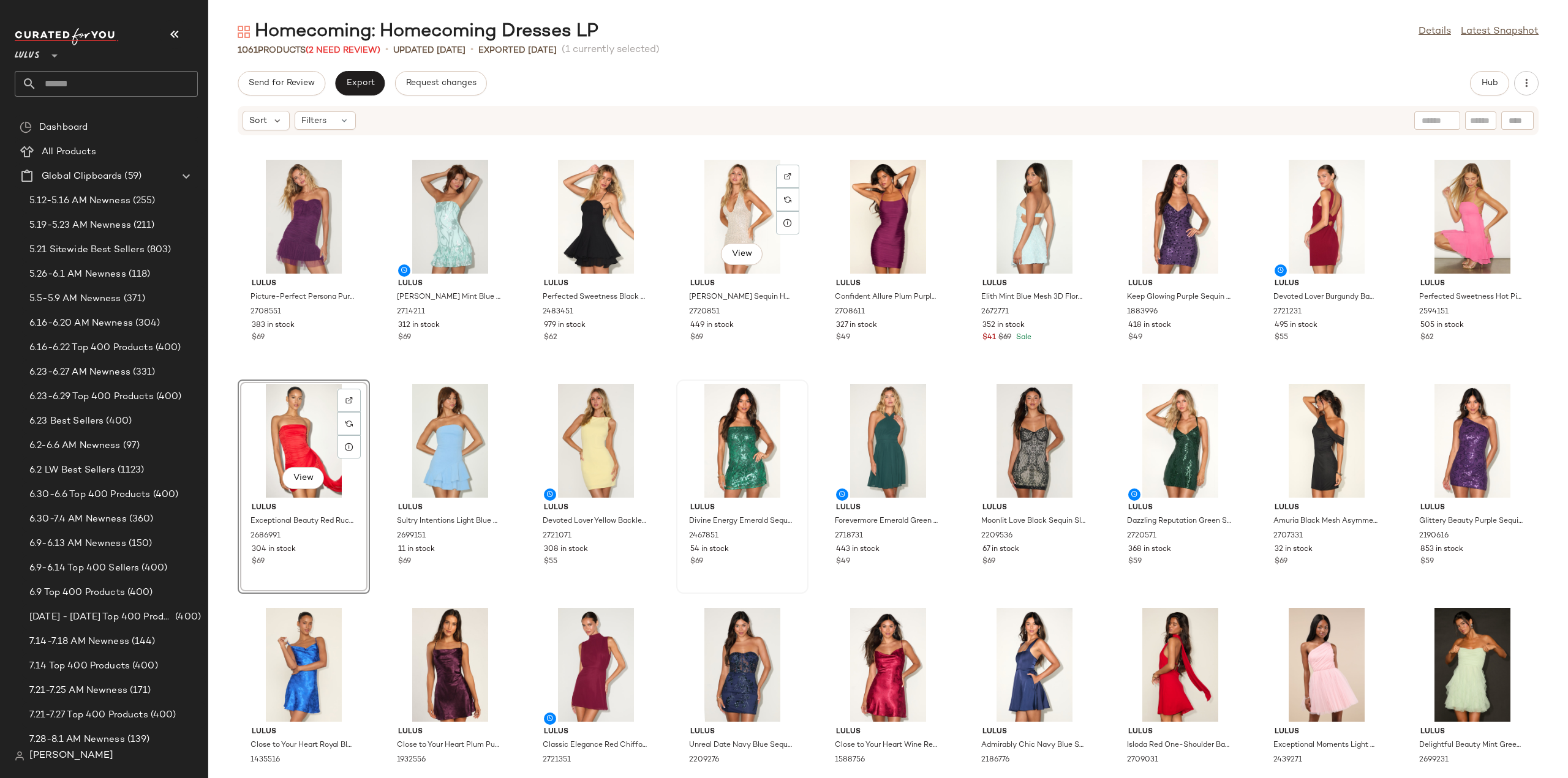
scroll to position [1235, 0]
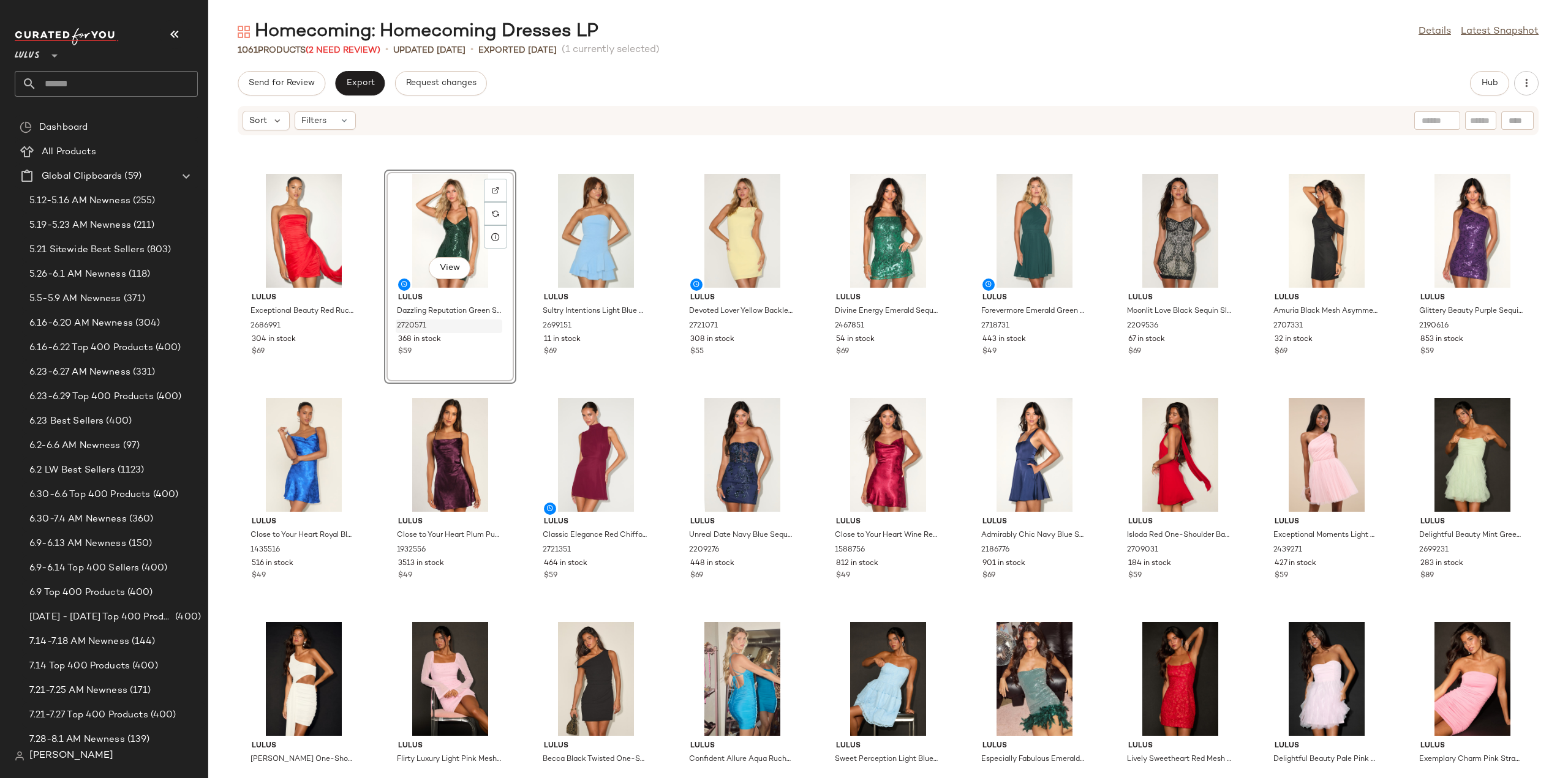
scroll to position [1235, 0]
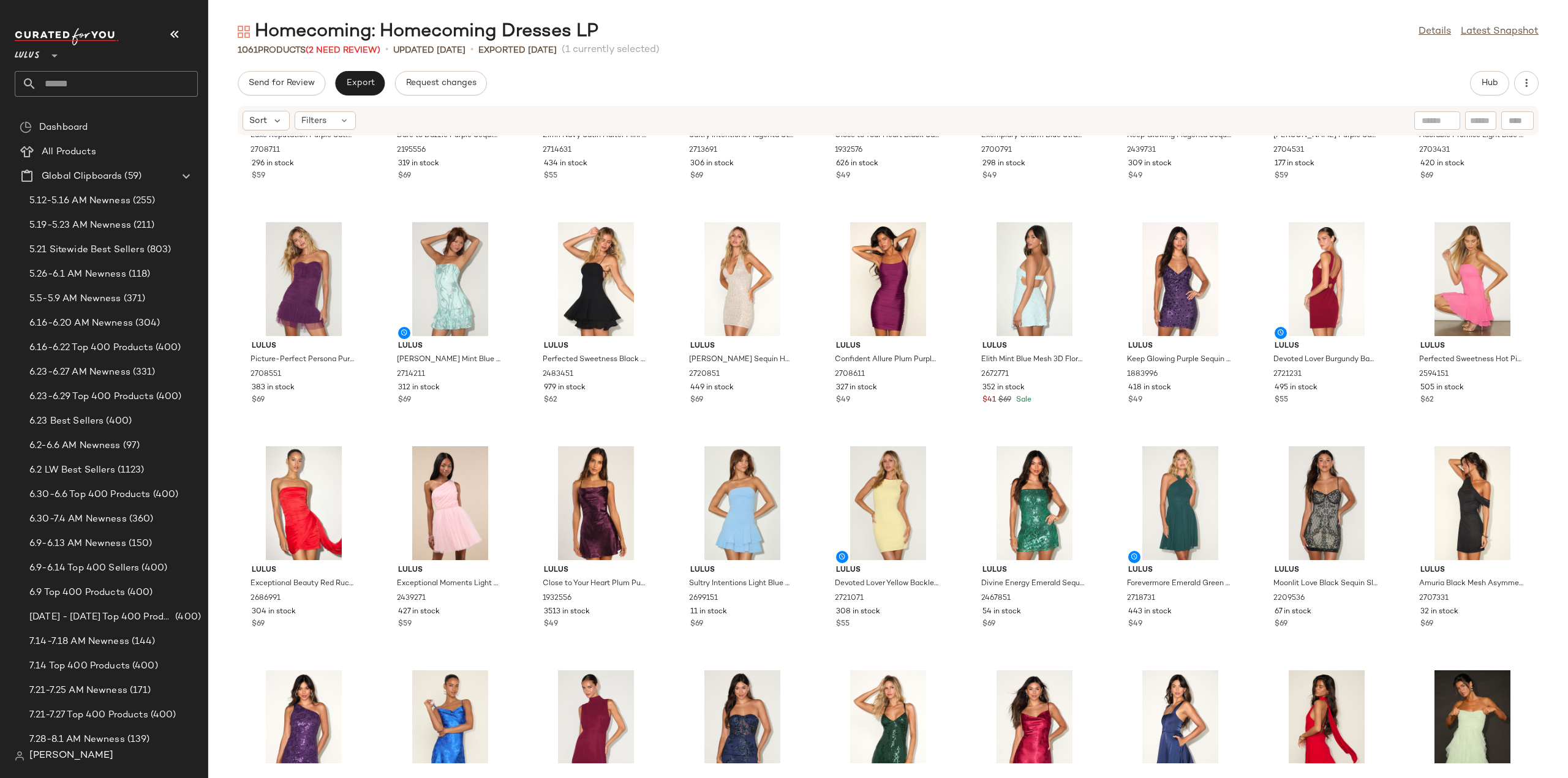
scroll to position [1234, 0]
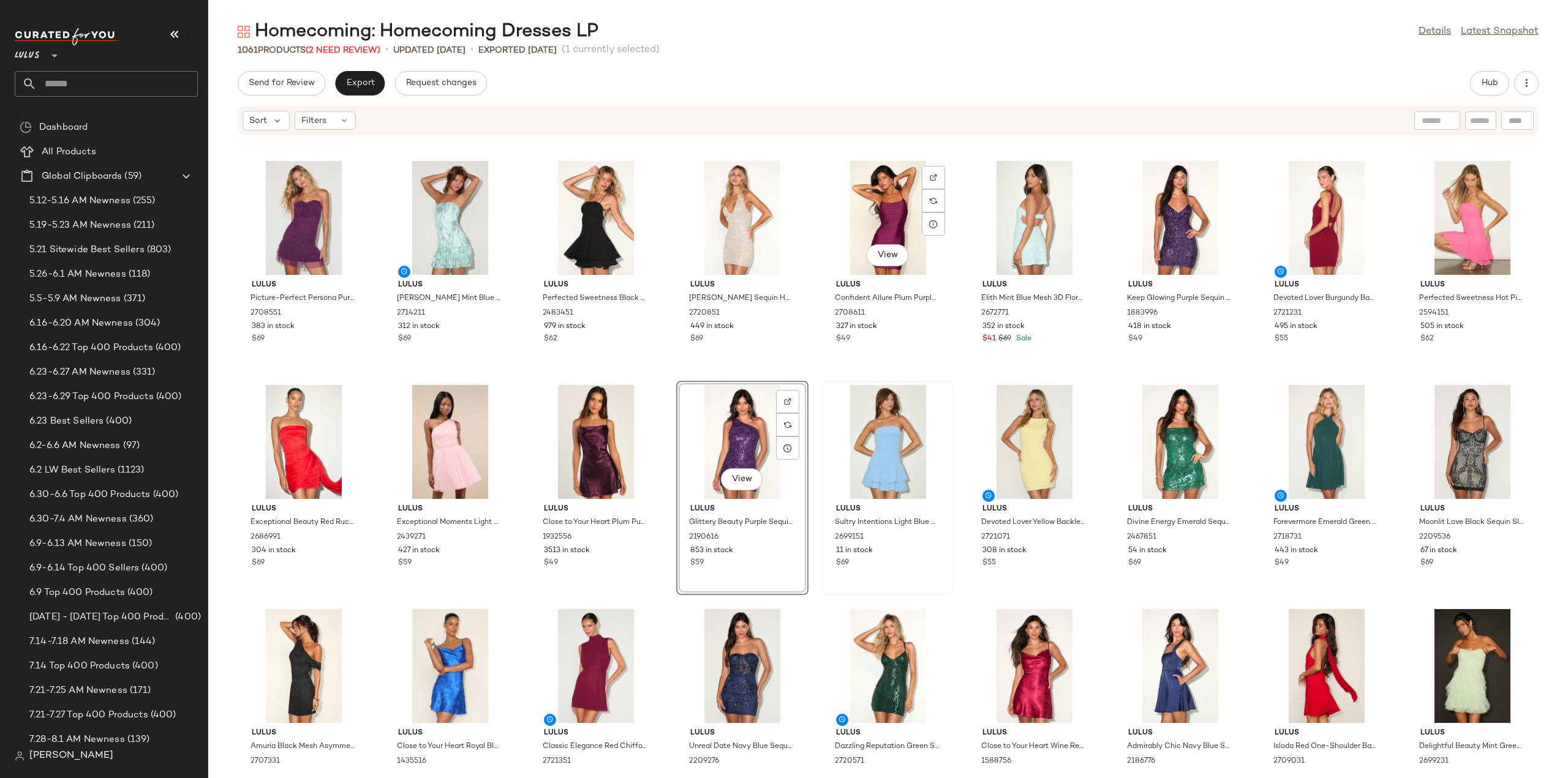
scroll to position [1234, 0]
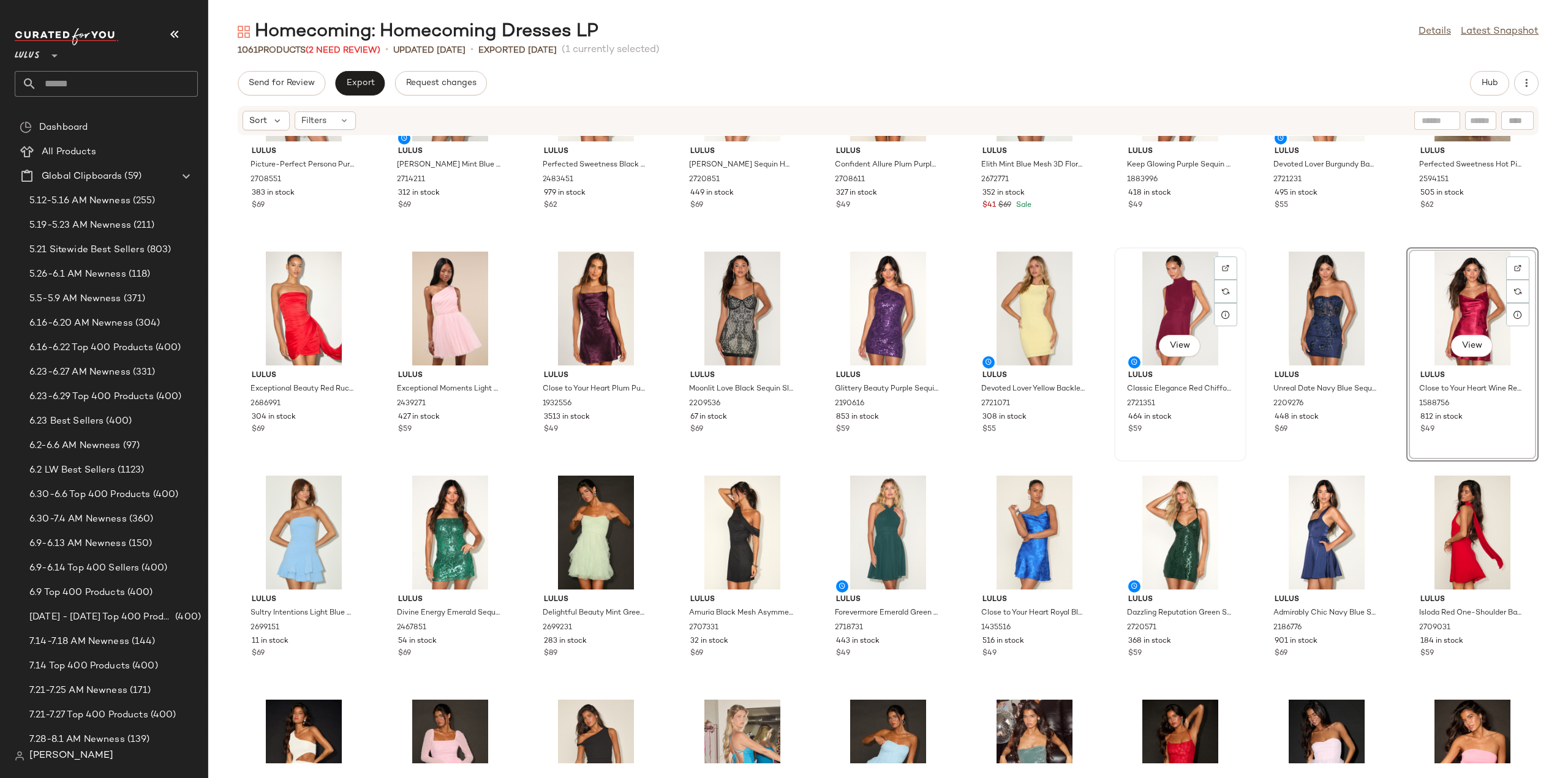
scroll to position [1357, 0]
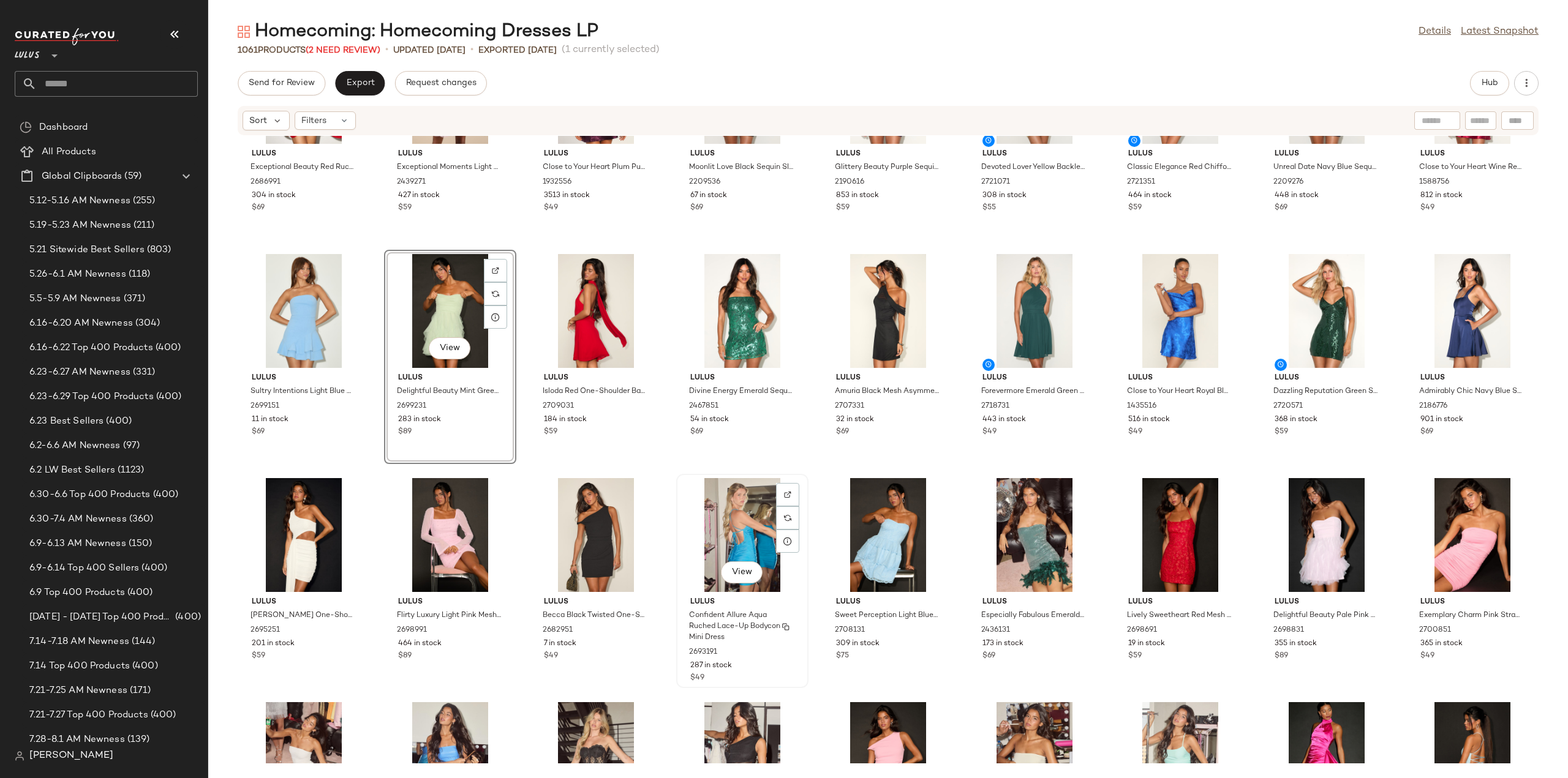
scroll to position [1480, 0]
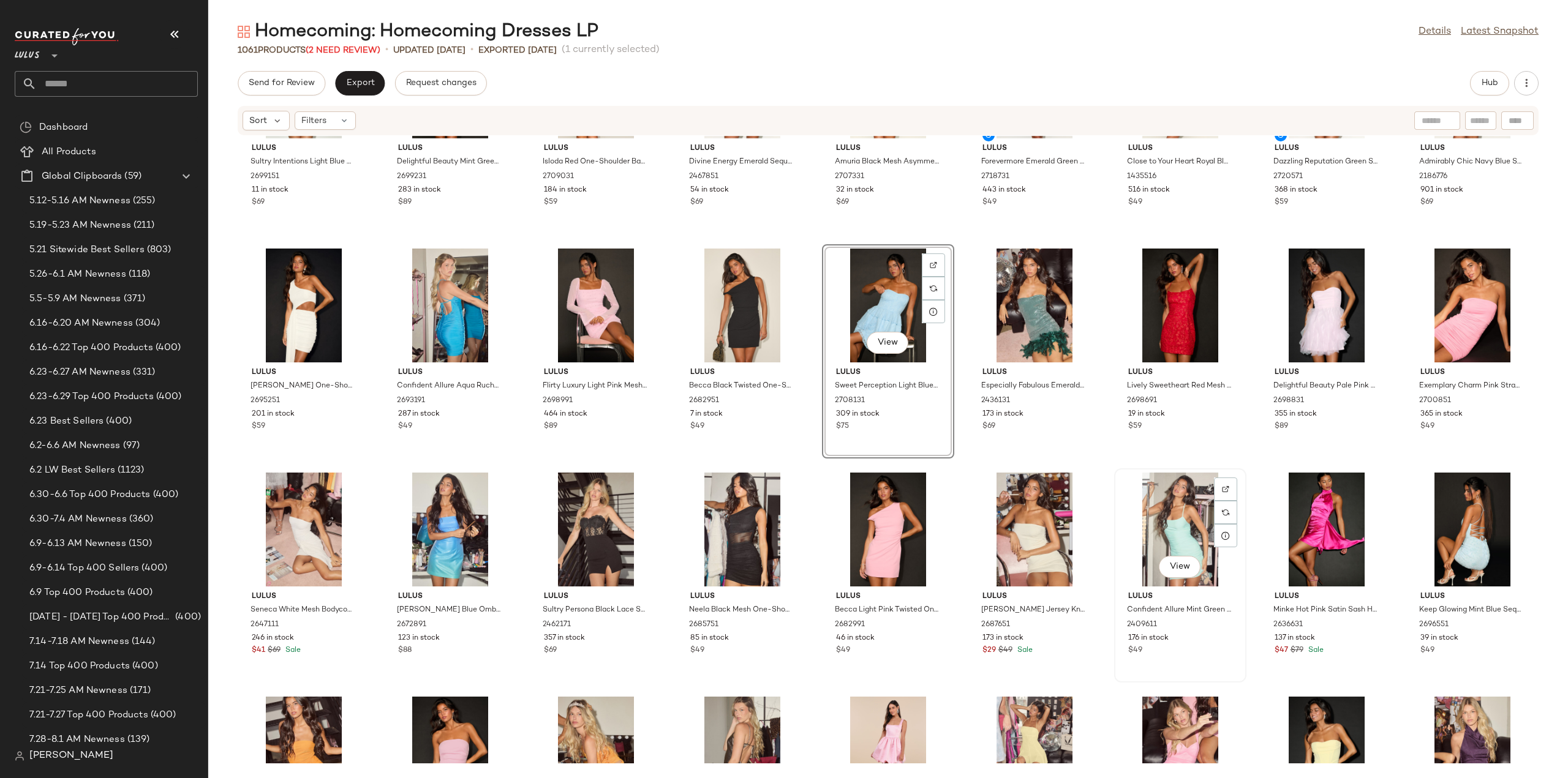
scroll to position [1663, 0]
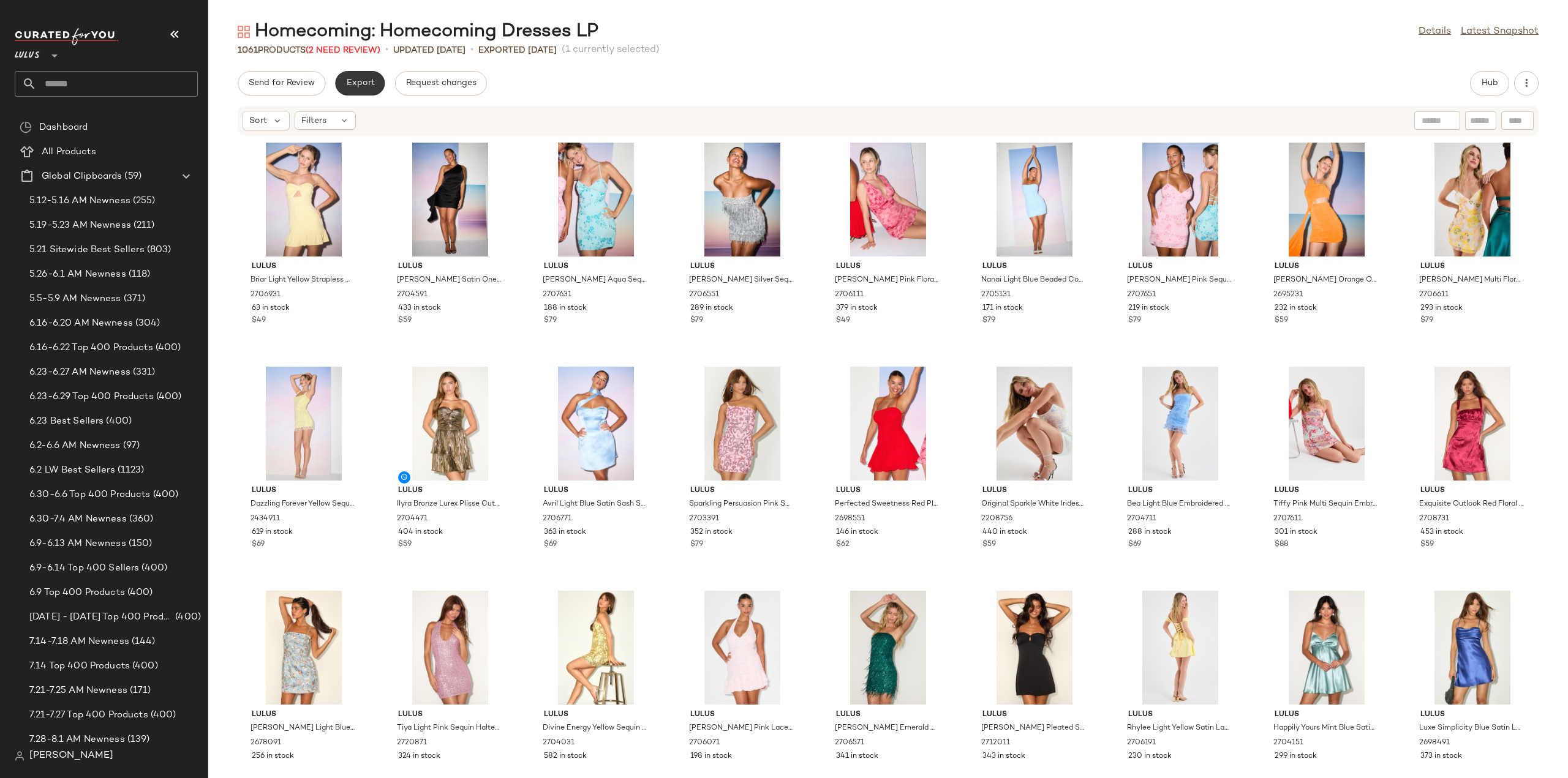
click at [365, 84] on span "Export" at bounding box center [360, 83] width 29 height 10
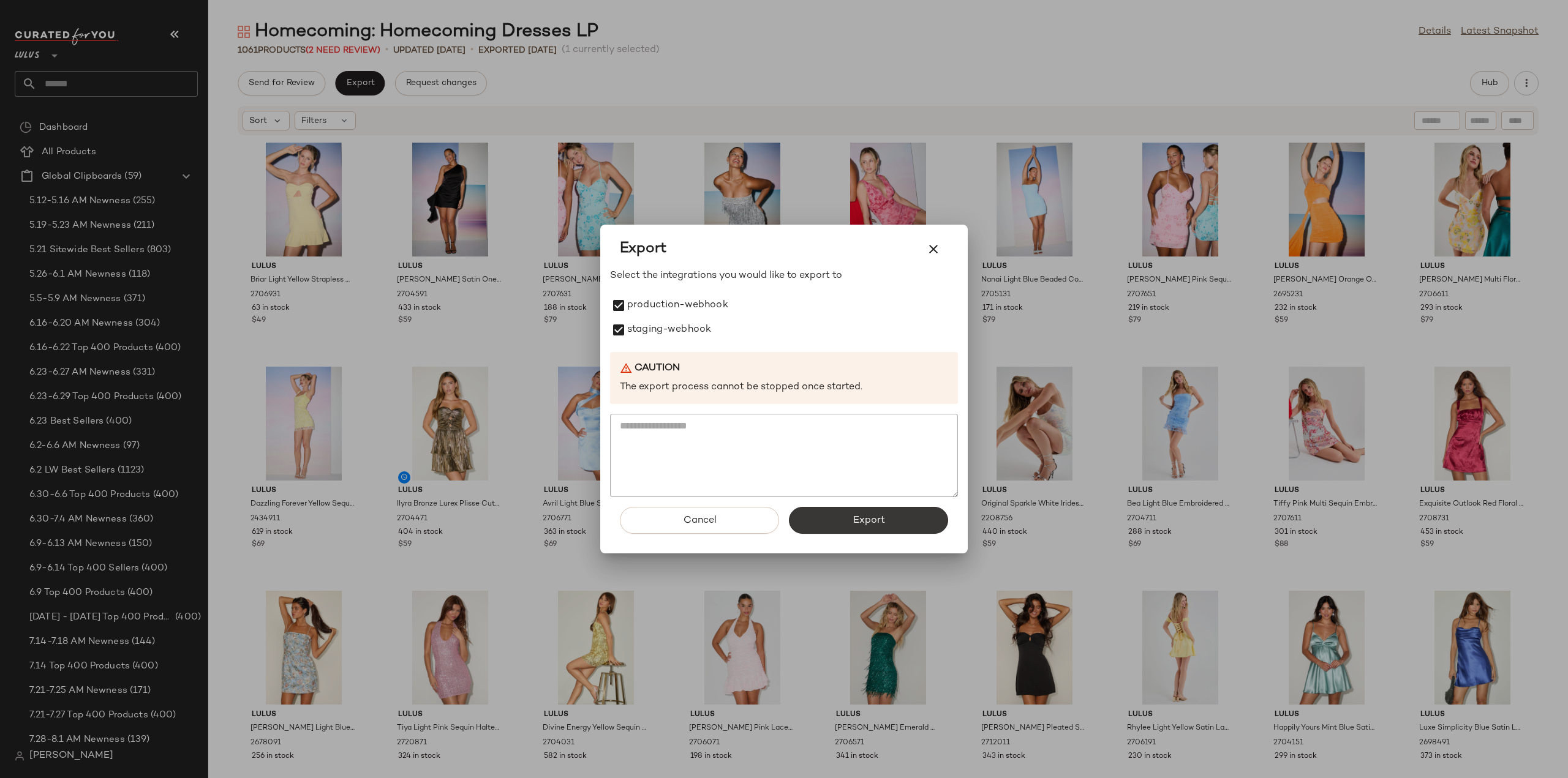
click at [865, 522] on span "Export" at bounding box center [868, 521] width 32 height 11
